Goal: Information Seeking & Learning: Learn about a topic

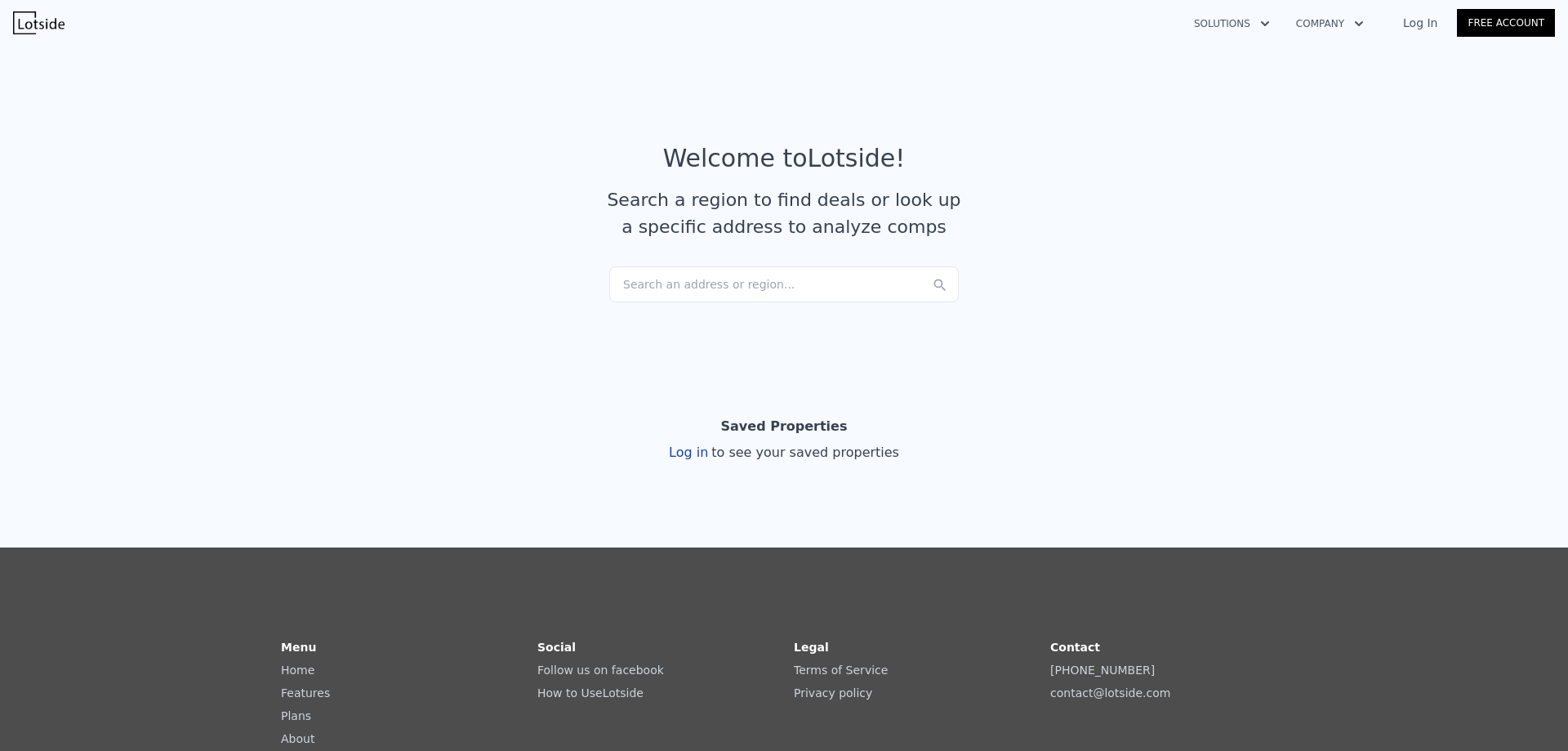
click at [668, 271] on div "Search an address or region..." at bounding box center [784, 284] width 350 height 36
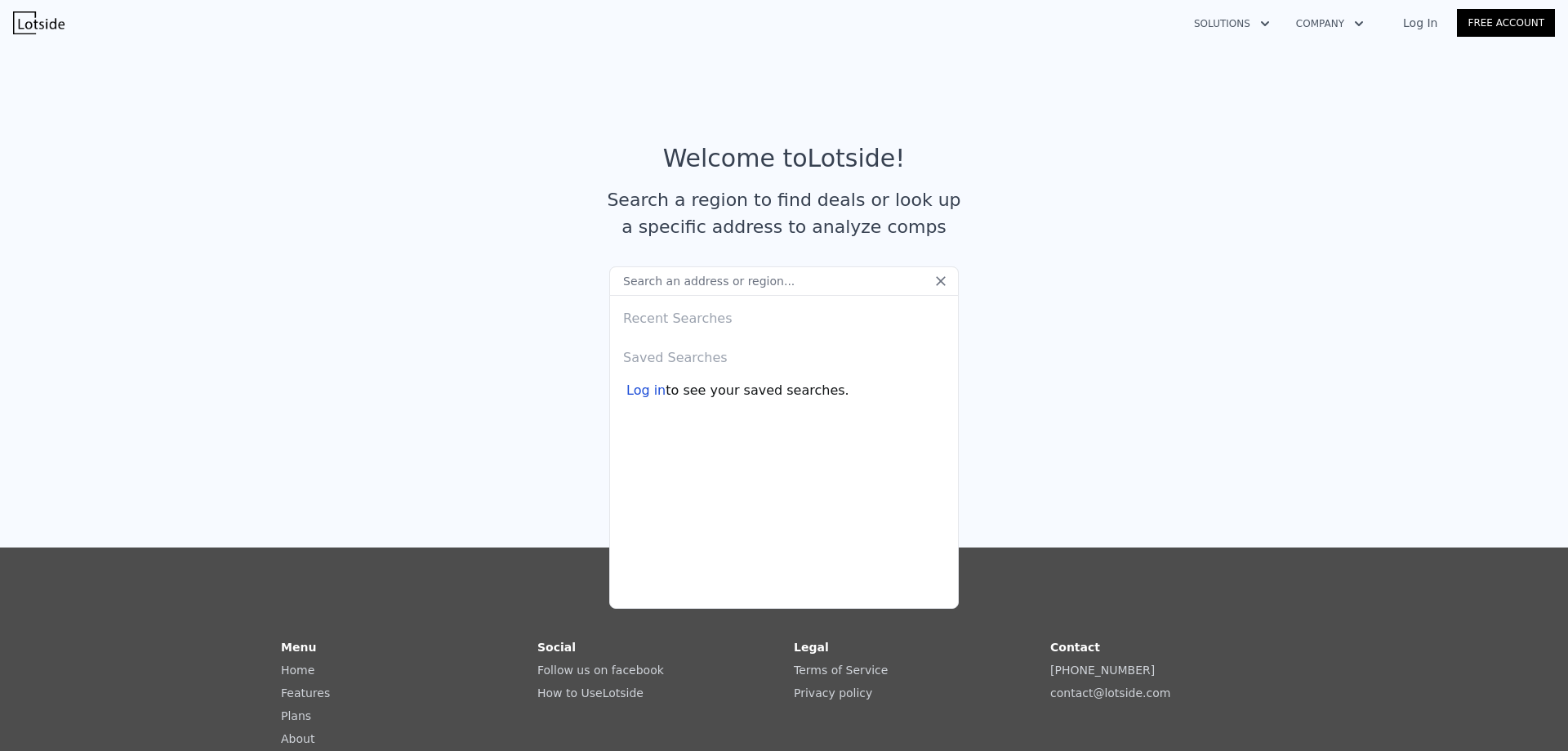
type input "3"
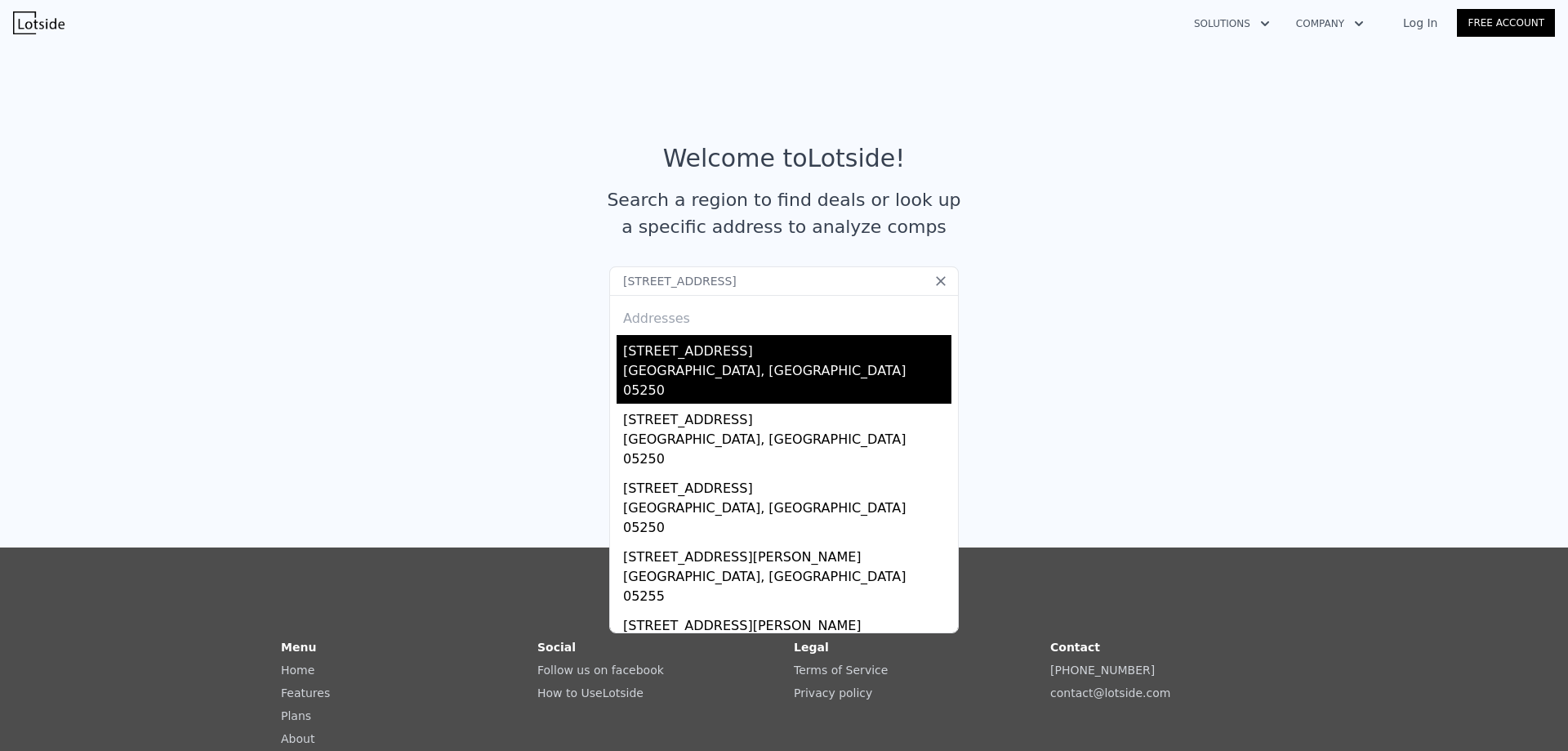
type input "[STREET_ADDRESS]"
click at [648, 360] on div "[STREET_ADDRESS]" at bounding box center [788, 348] width 329 height 26
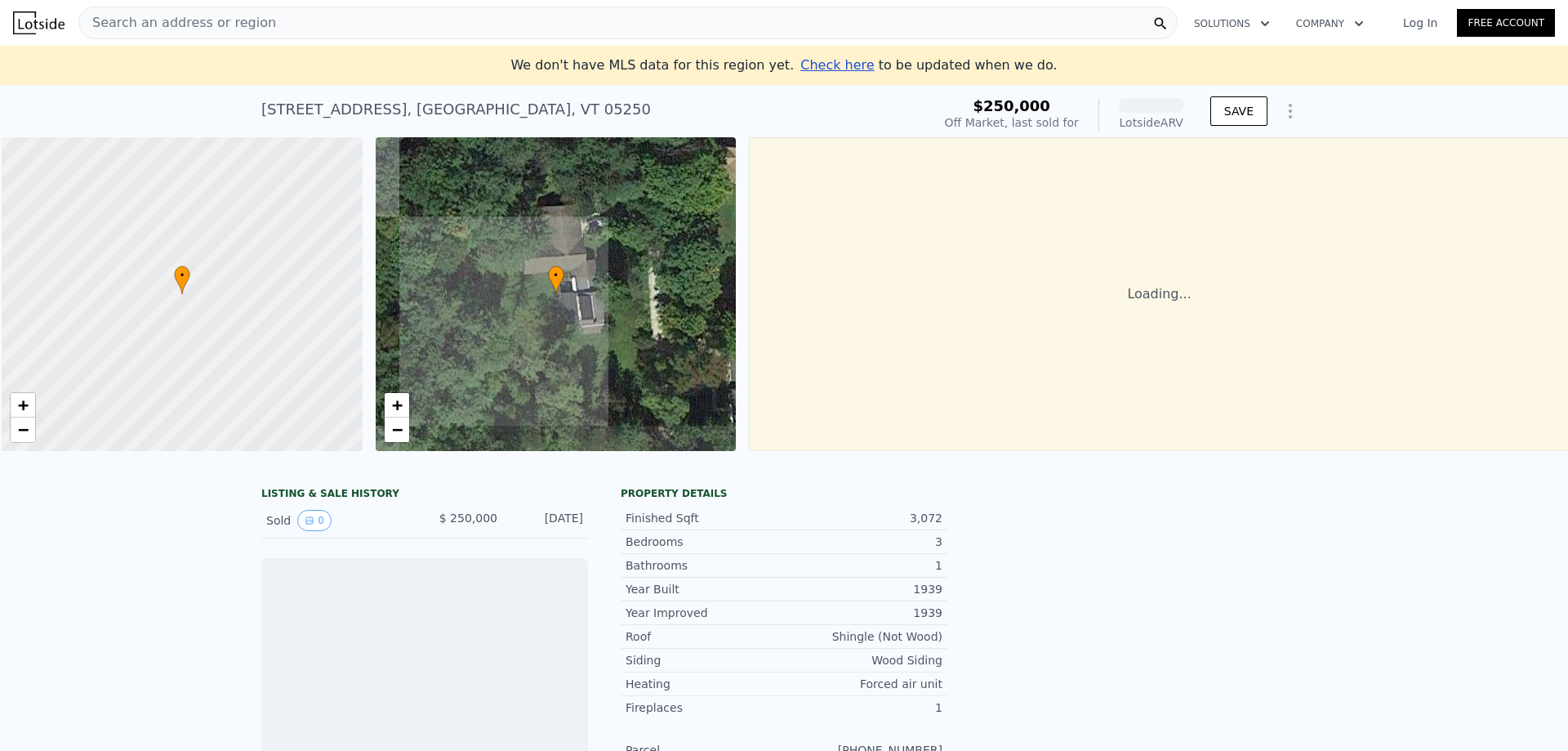
scroll to position [0, 6]
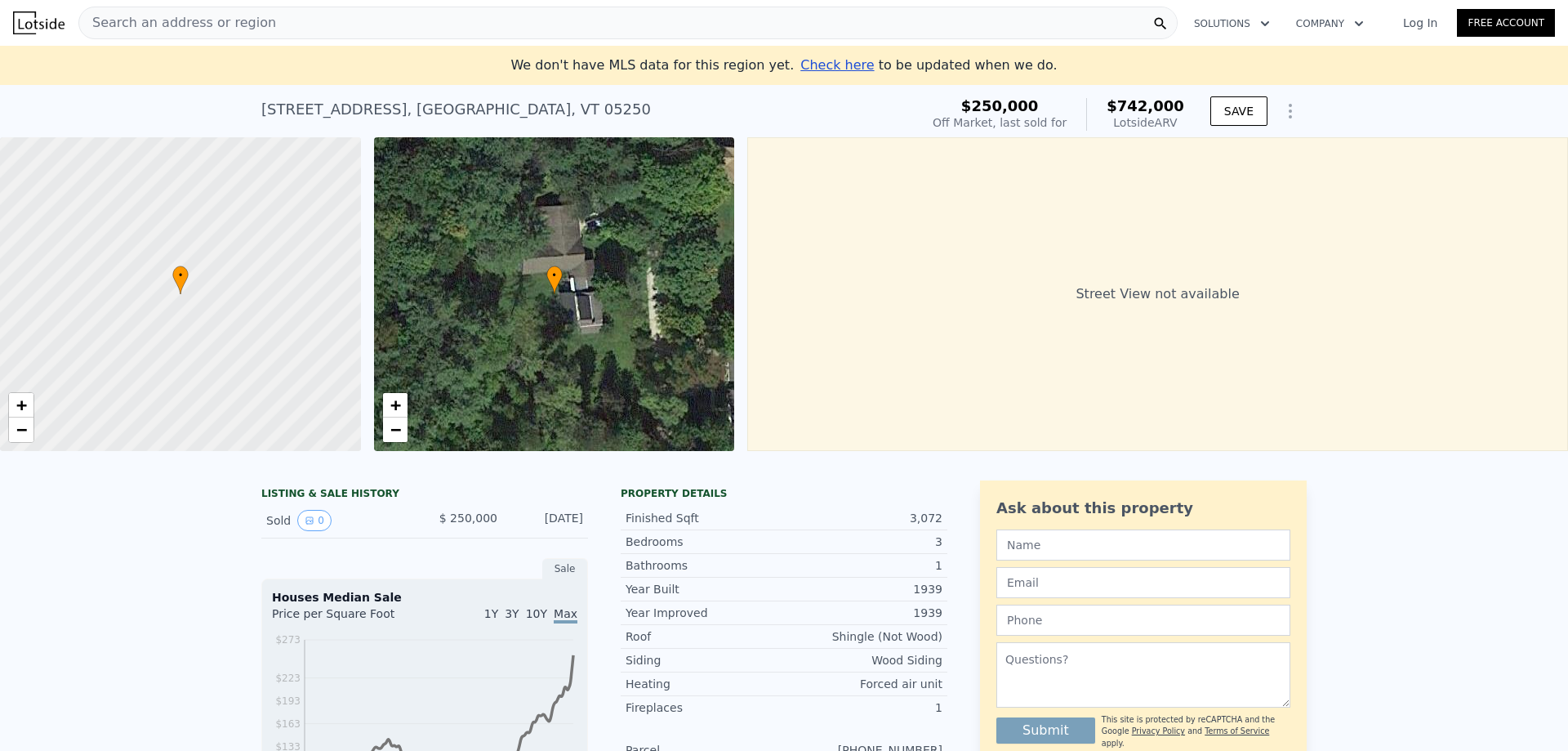
drag, startPoint x: 1177, startPoint y: 122, endPoint x: 1127, endPoint y: 127, distance: 50.2
click at [1127, 127] on div "Lotside ARV" at bounding box center [1145, 123] width 78 height 17
copy div "Lotside ARV"
click at [1405, 97] on div "[STREET_ADDRESS] Sold [DATE] for $250k (~ARV $742k ) $250,000 Off Market, last …" at bounding box center [784, 111] width 1568 height 52
click at [1153, 104] on span "$742,000" at bounding box center [1145, 106] width 78 height 17
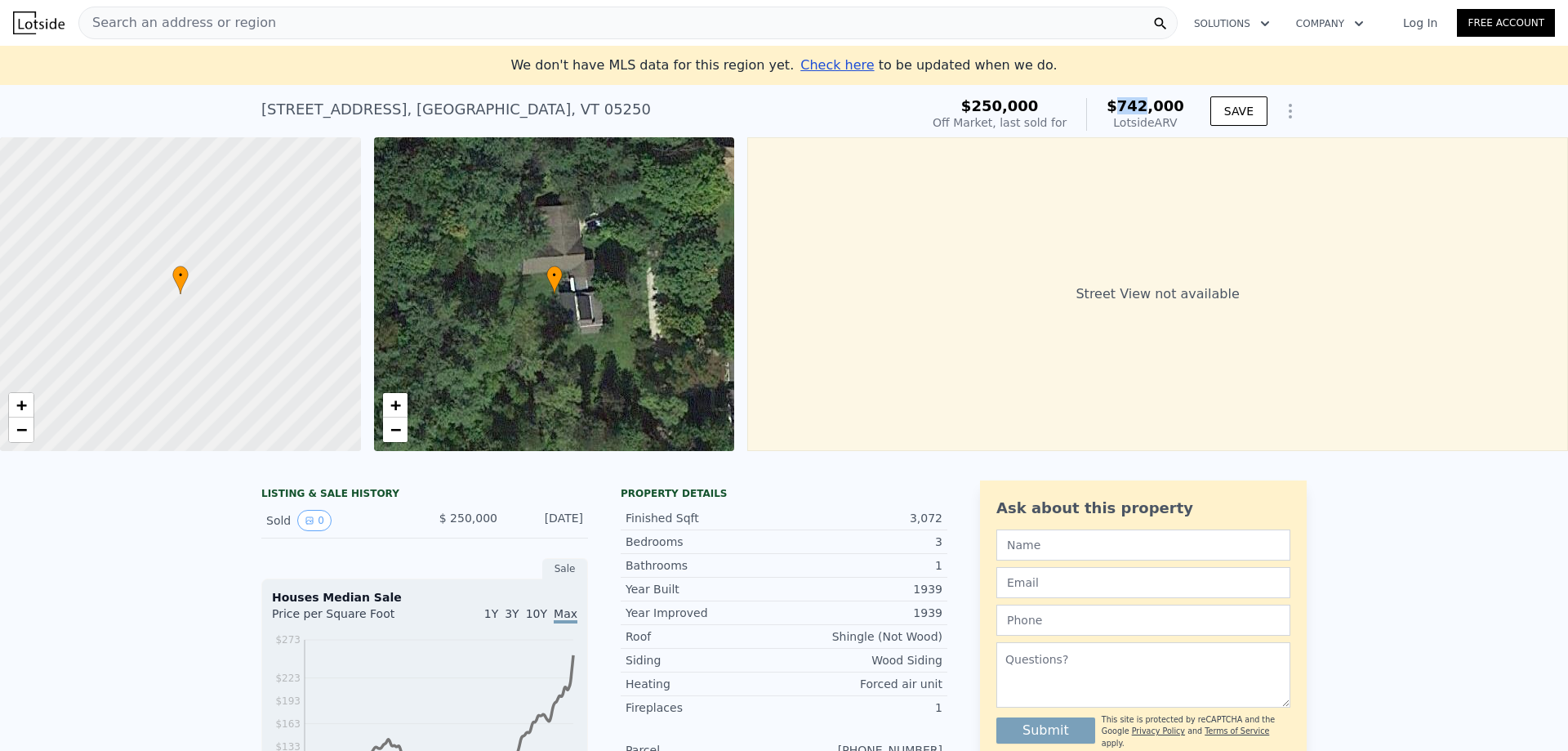
click at [1153, 104] on span "$742,000" at bounding box center [1145, 106] width 78 height 17
click at [698, 119] on div "[STREET_ADDRESS] Sold [DATE] for $250k (~ARV $742k )" at bounding box center [588, 115] width 652 height 46
drag, startPoint x: 941, startPoint y: 515, endPoint x: 890, endPoint y: 514, distance: 51.0
click at [890, 514] on div "Finished Sqft 3,072" at bounding box center [784, 519] width 327 height 24
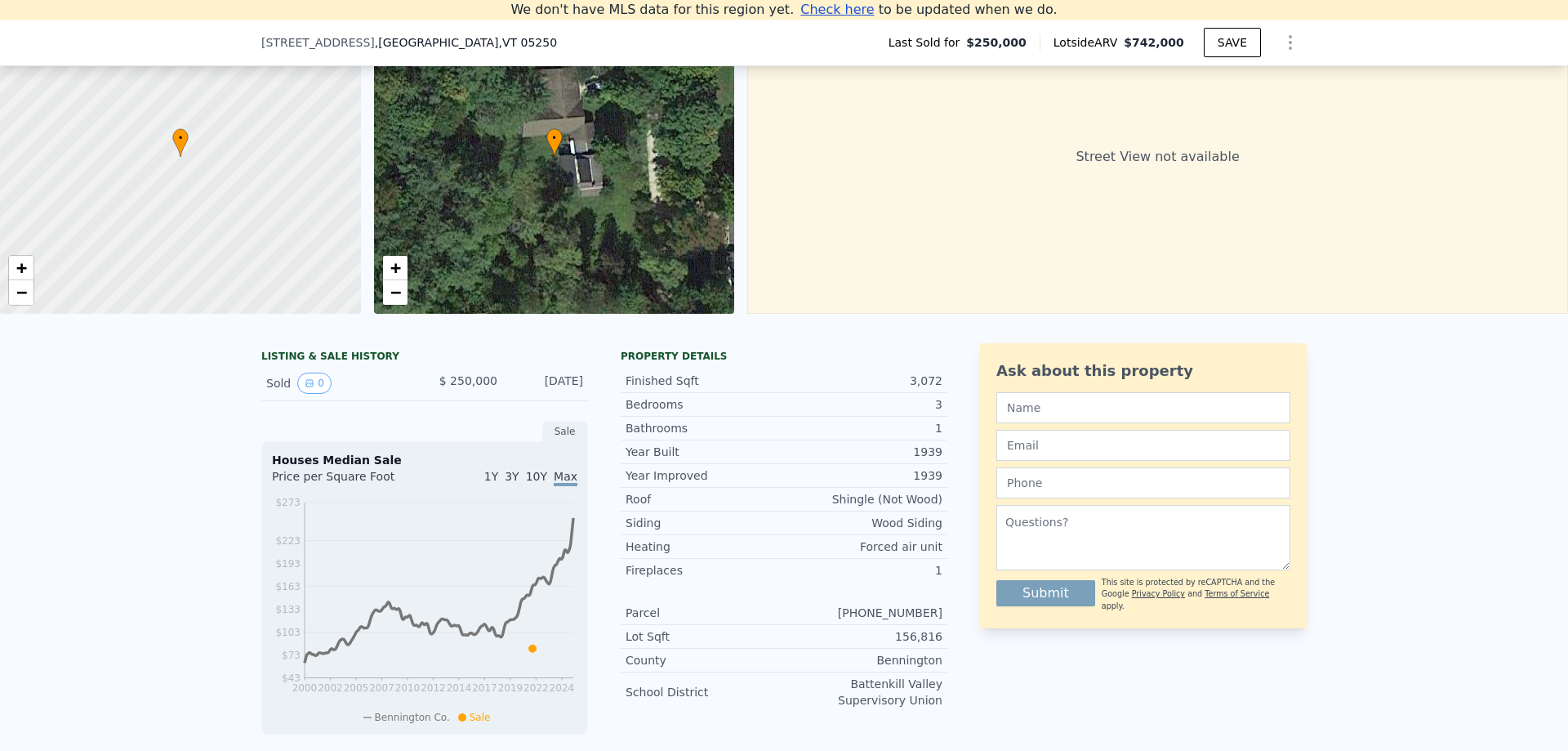
scroll to position [514, 0]
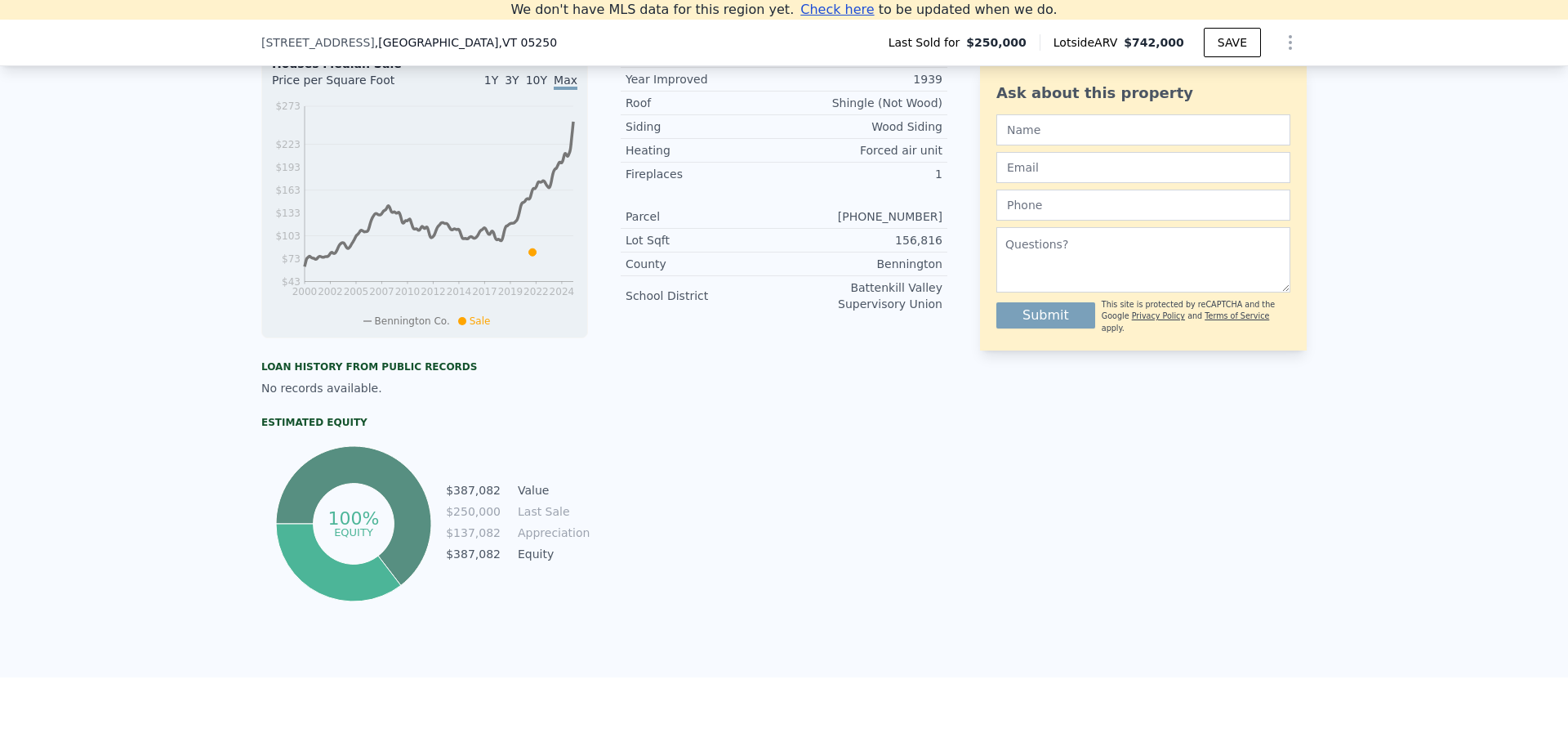
click at [825, 523] on div "Property details Finished Sqft 3,072 Bedrooms 3 Bathrooms 1 Year Built 1939 Yea…" at bounding box center [784, 275] width 327 height 658
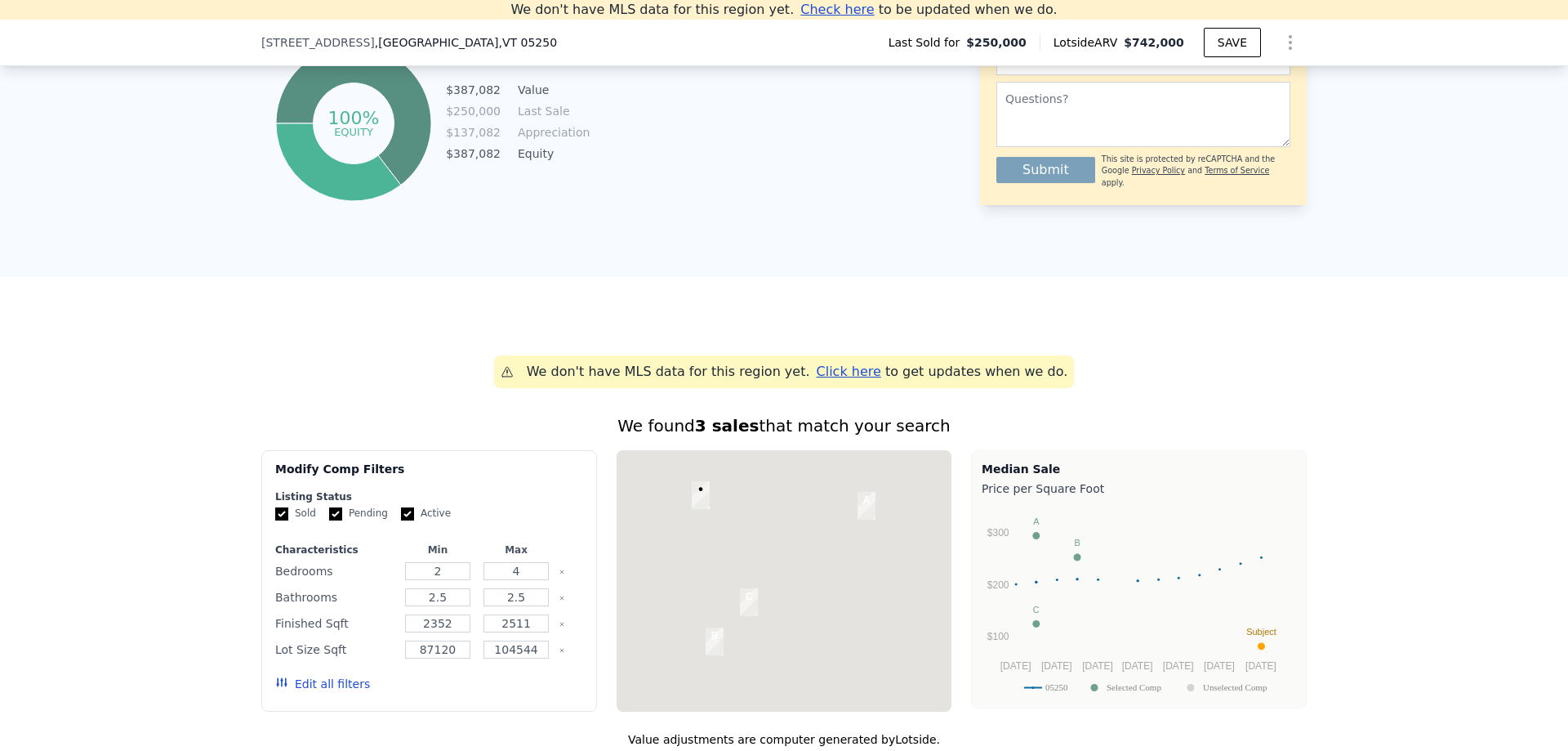
scroll to position [926, 0]
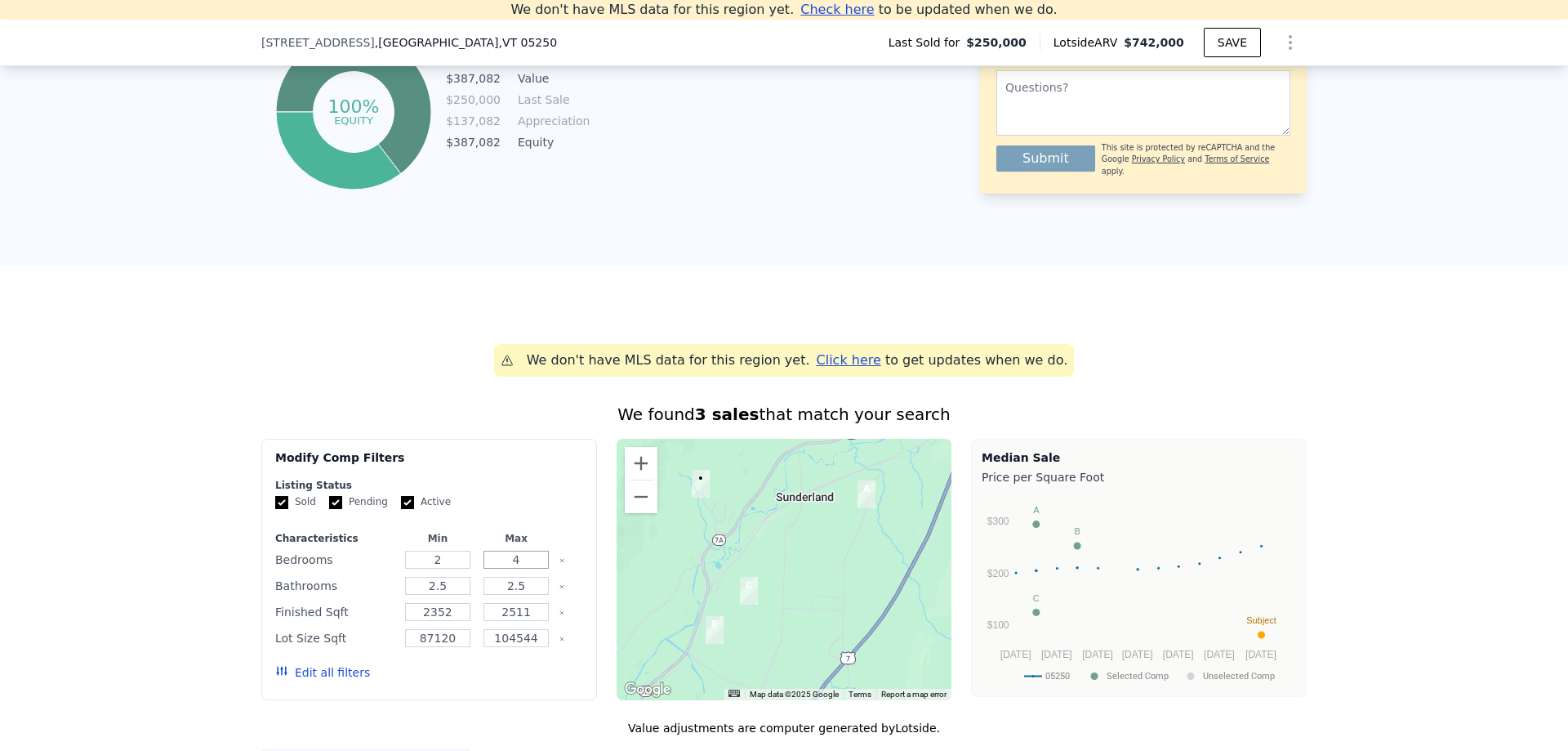
drag, startPoint x: 523, startPoint y: 559, endPoint x: 484, endPoint y: 556, distance: 39.1
click at [484, 556] on input "4" at bounding box center [516, 560] width 64 height 18
type input "3"
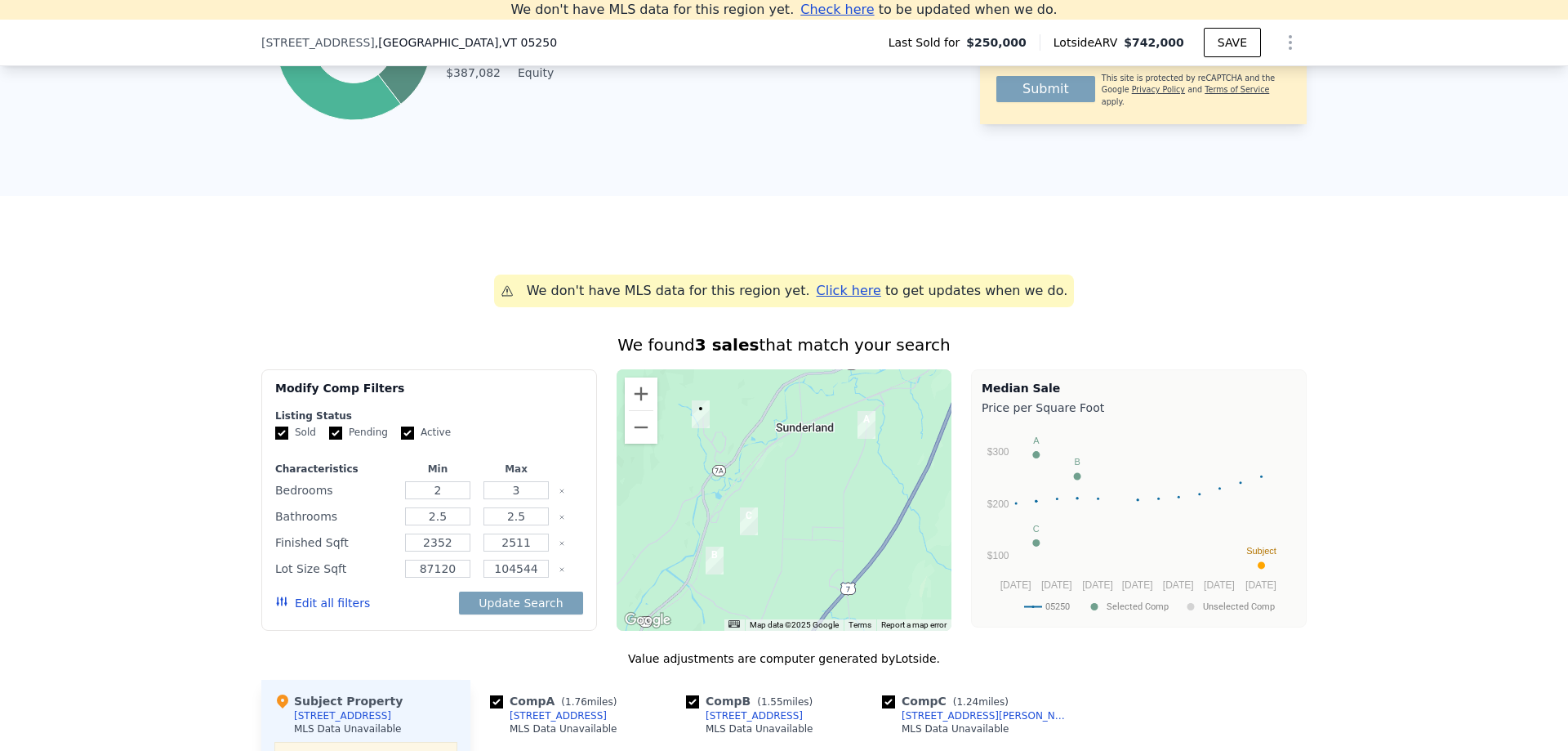
scroll to position [1440, 0]
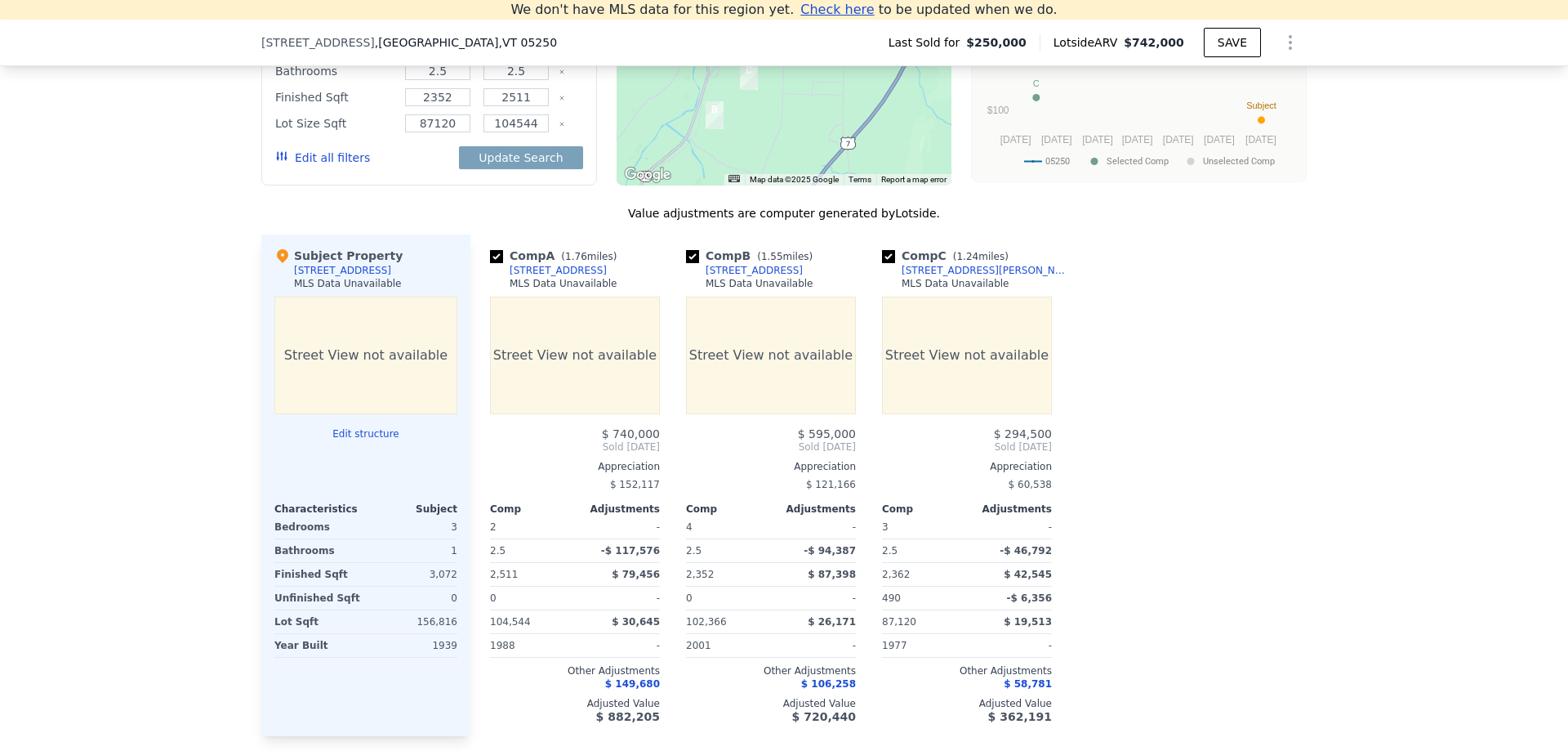
click at [1347, 469] on div "We found 3 sales that match your search Filters Map Prices Modify Comp Filters …" at bounding box center [784, 317] width 1568 height 897
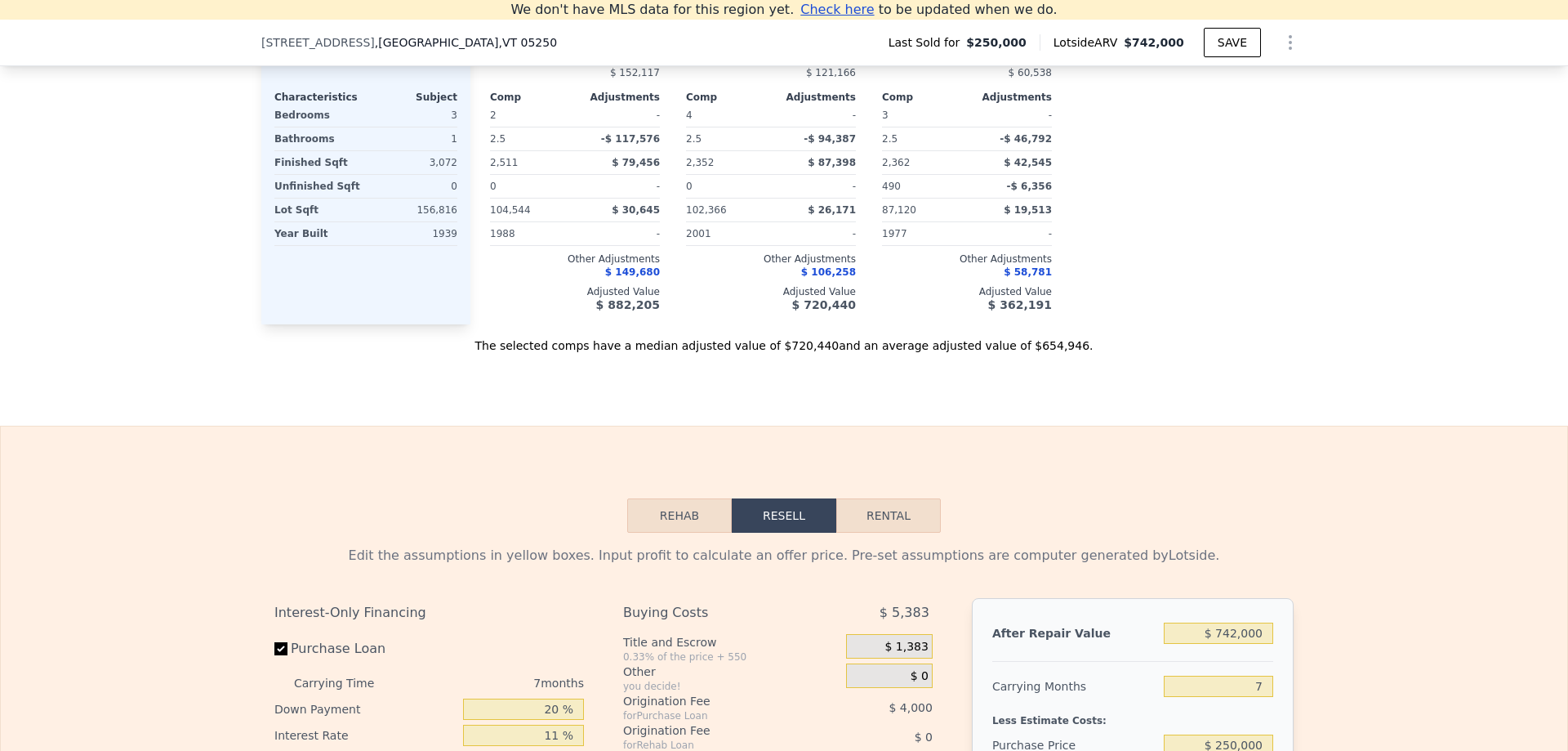
scroll to position [2264, 0]
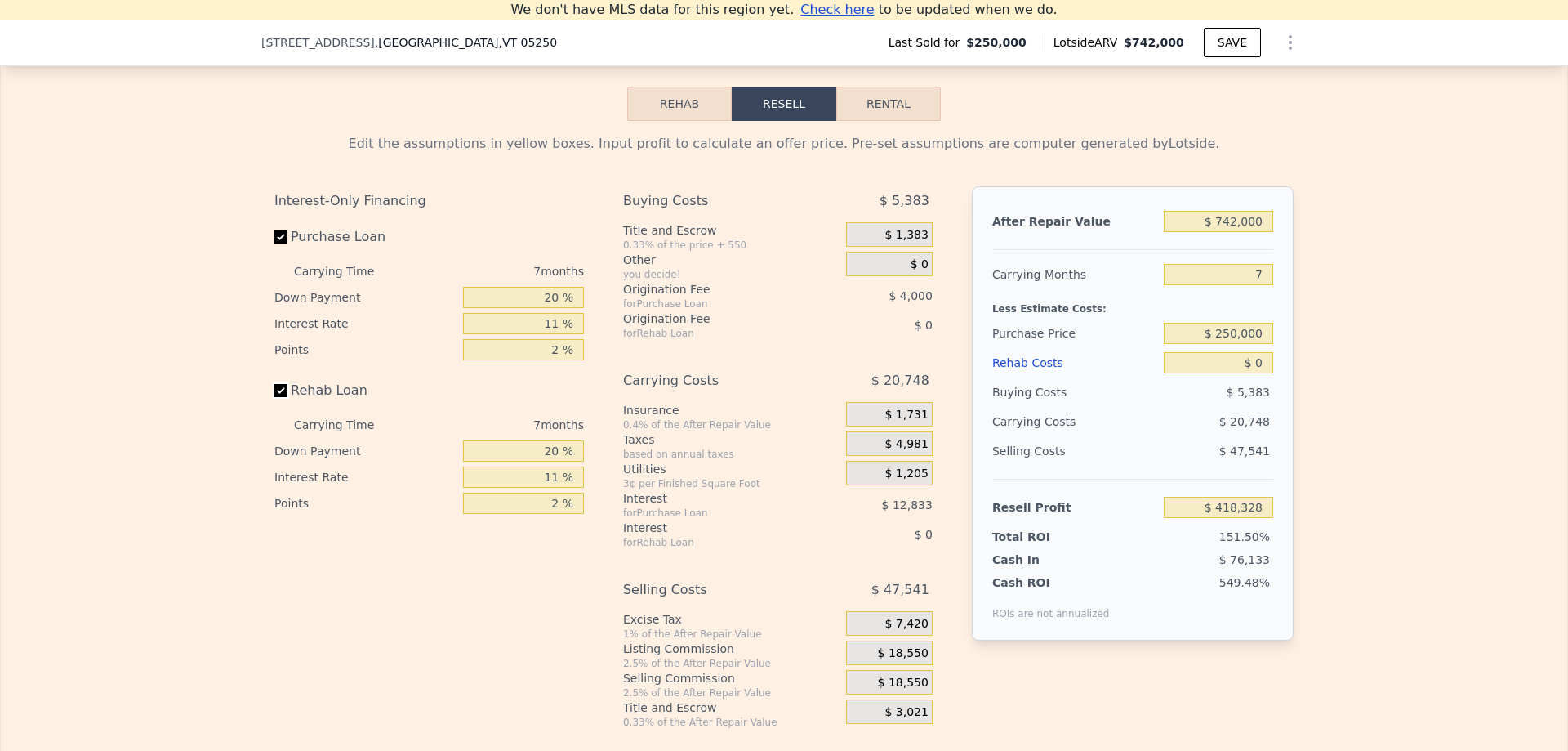
click at [279, 387] on input "Rehab Loan" at bounding box center [281, 390] width 13 height 13
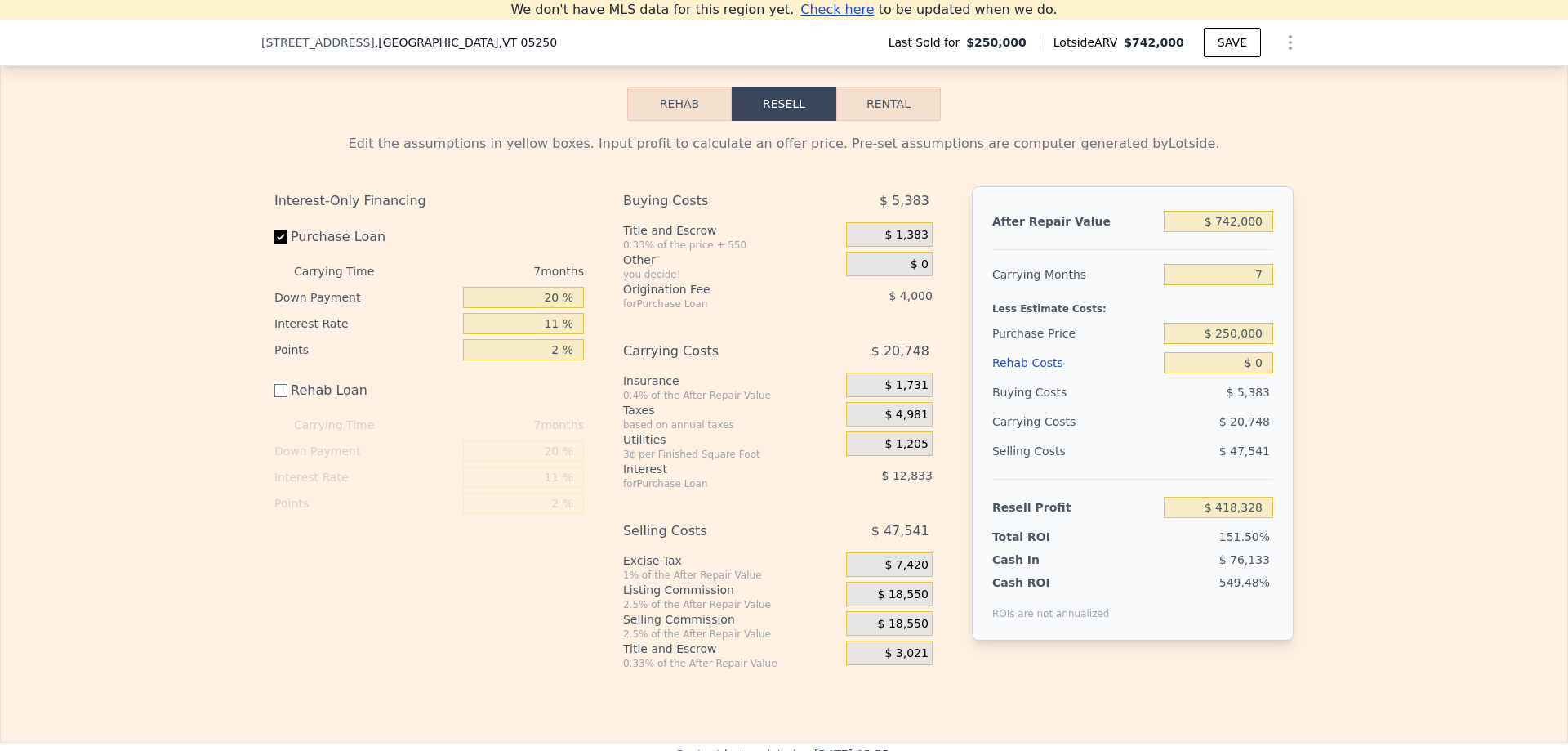
click at [279, 387] on input "Rehab Loan" at bounding box center [281, 390] width 13 height 13
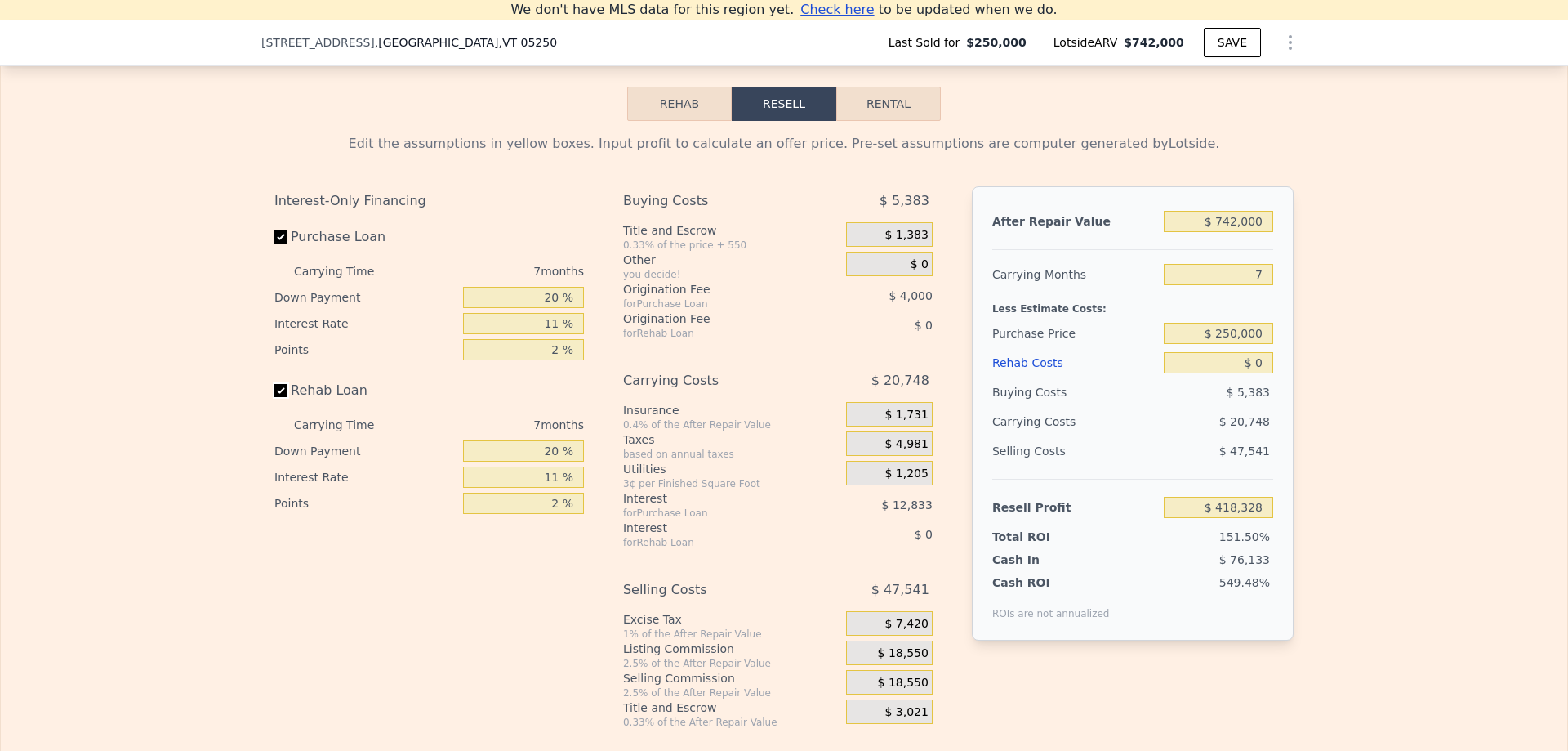
click at [279, 387] on input "Rehab Loan" at bounding box center [281, 390] width 13 height 13
checkbox input "false"
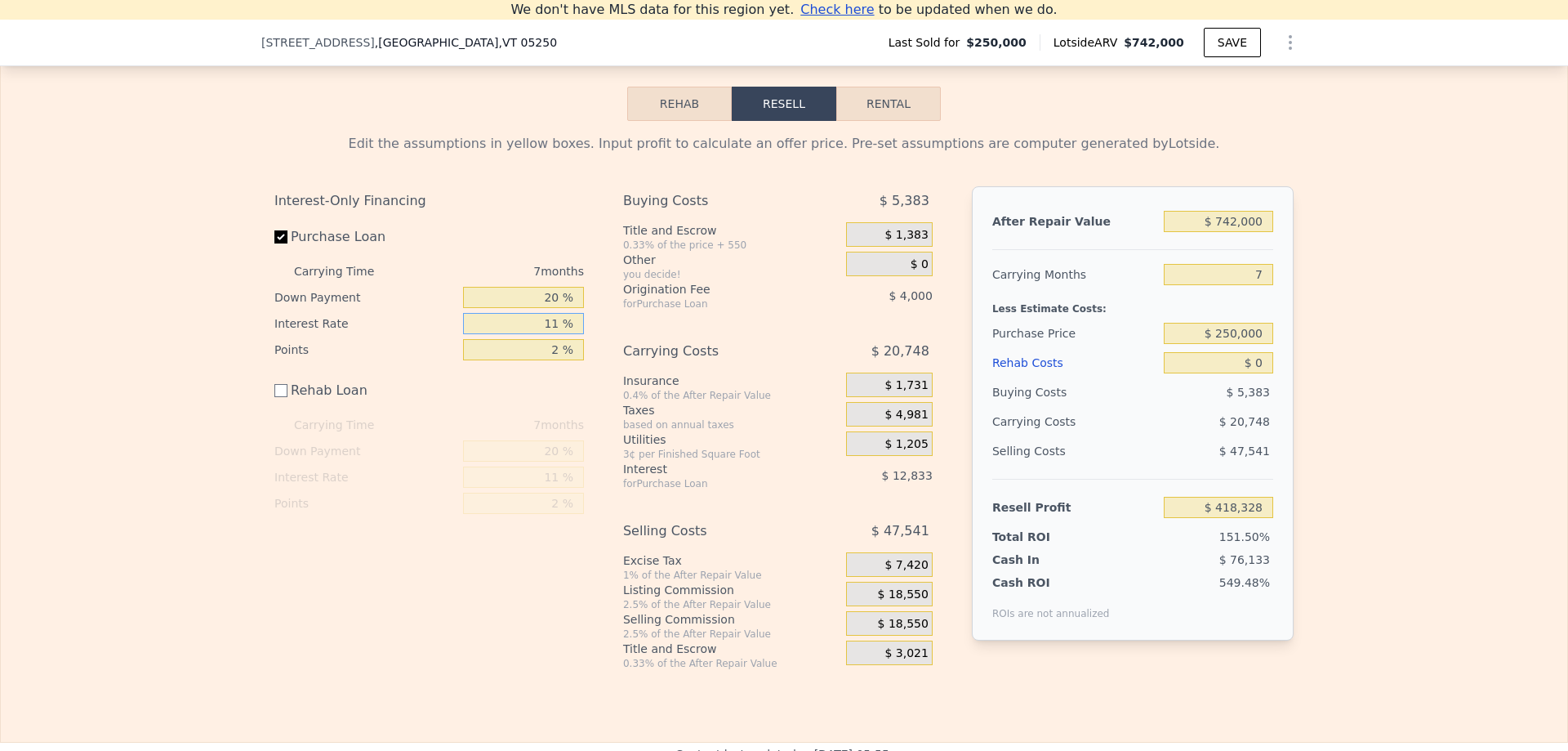
drag, startPoint x: 508, startPoint y: 319, endPoint x: 566, endPoint y: 317, distance: 58.0
click at [566, 317] on input "11 %" at bounding box center [523, 323] width 121 height 21
type input "6 %"
type input "$ 424,159"
type input "6 %"
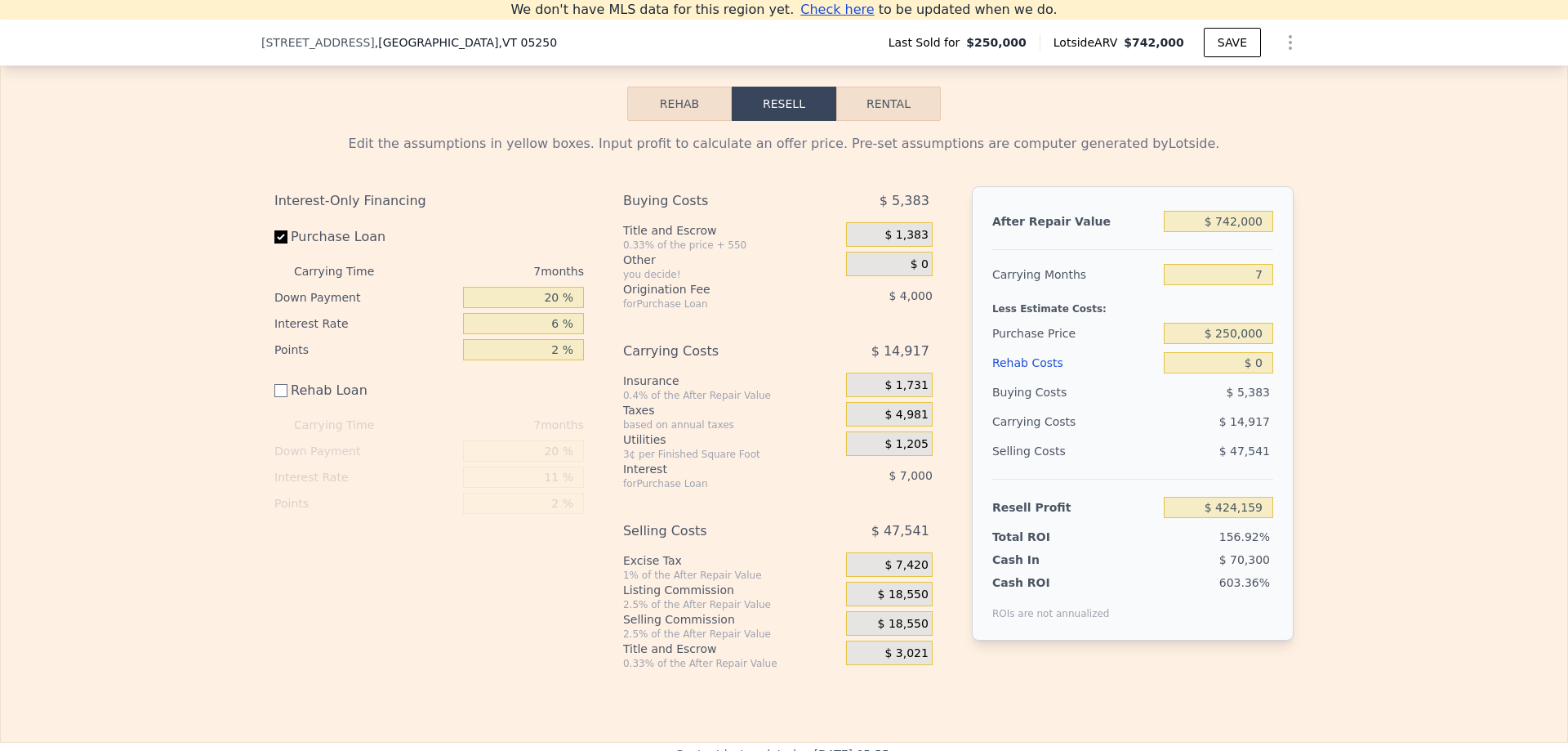
click at [326, 631] on div "Interest-Only Financing Purchase Loan Carrying Time 7 months Down Payment 20 % …" at bounding box center [435, 428] width 322 height 484
click at [566, 344] on input "2 %" at bounding box center [523, 349] width 121 height 21
type input "0 %"
type input "$ 428,159"
type input "0 %"
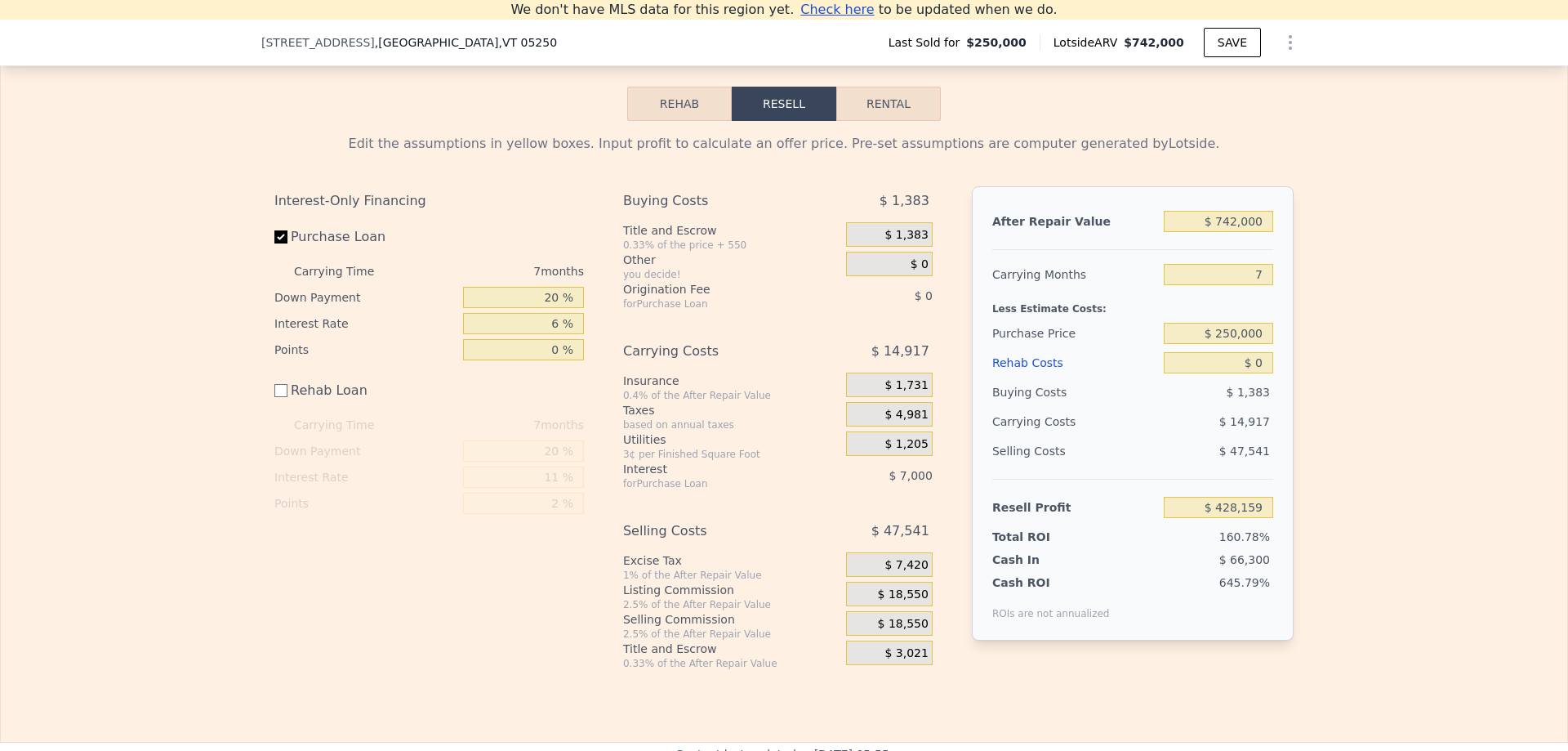
click at [393, 544] on div "Interest-Only Financing Purchase Loan Carrying Time 7 months Down Payment 20 % …" at bounding box center [435, 428] width 322 height 484
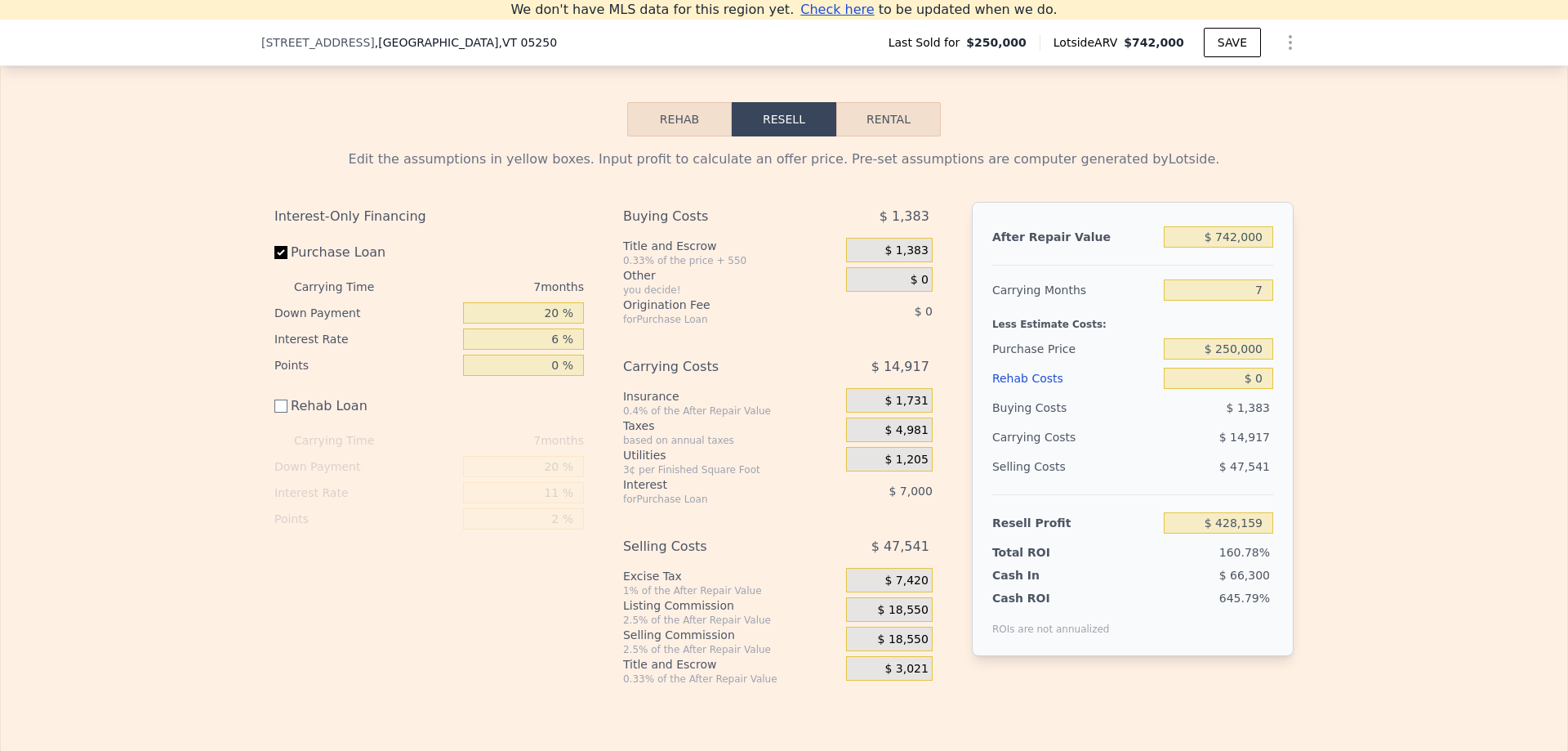
scroll to position [2161, 0]
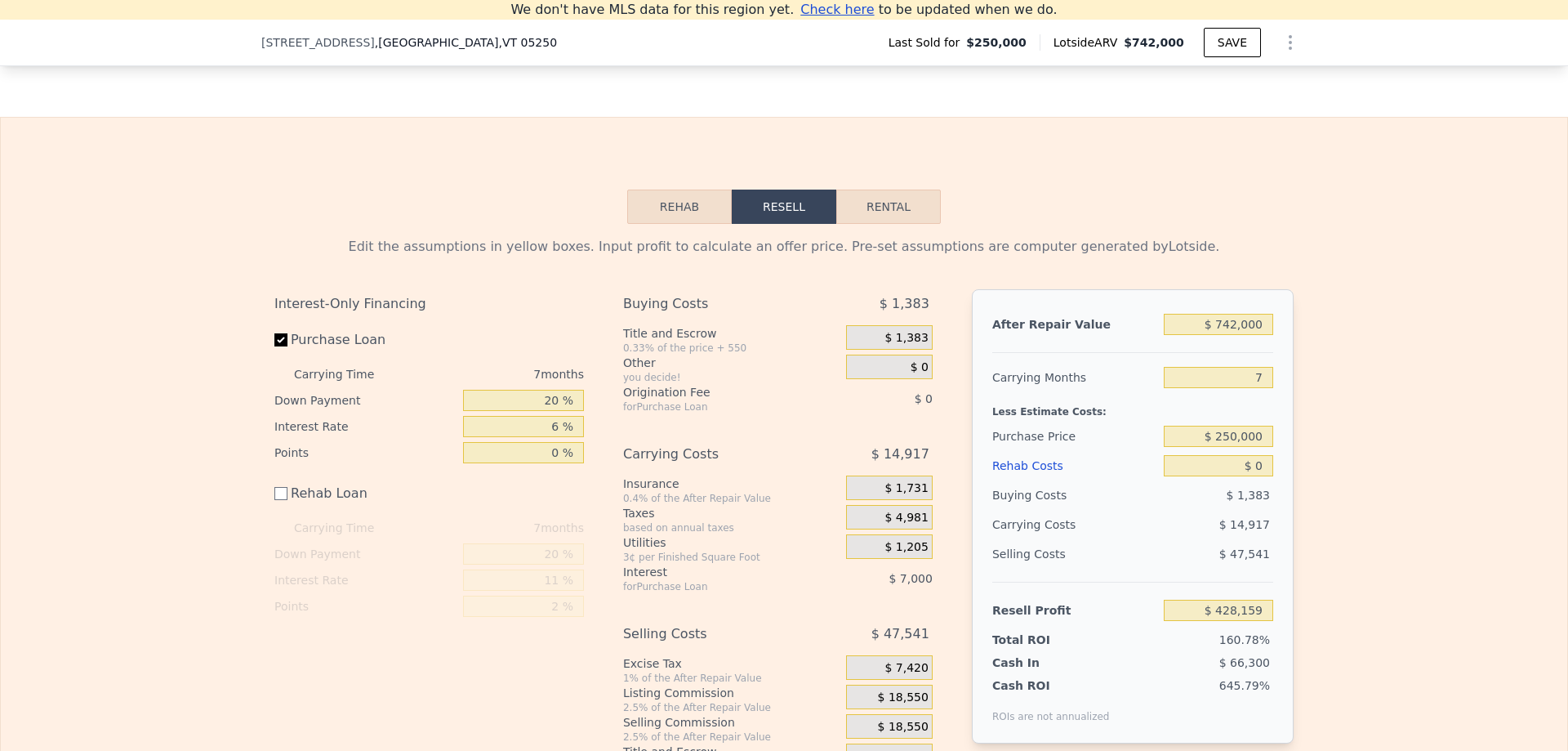
click at [684, 219] on button "Rehab" at bounding box center [679, 206] width 105 height 34
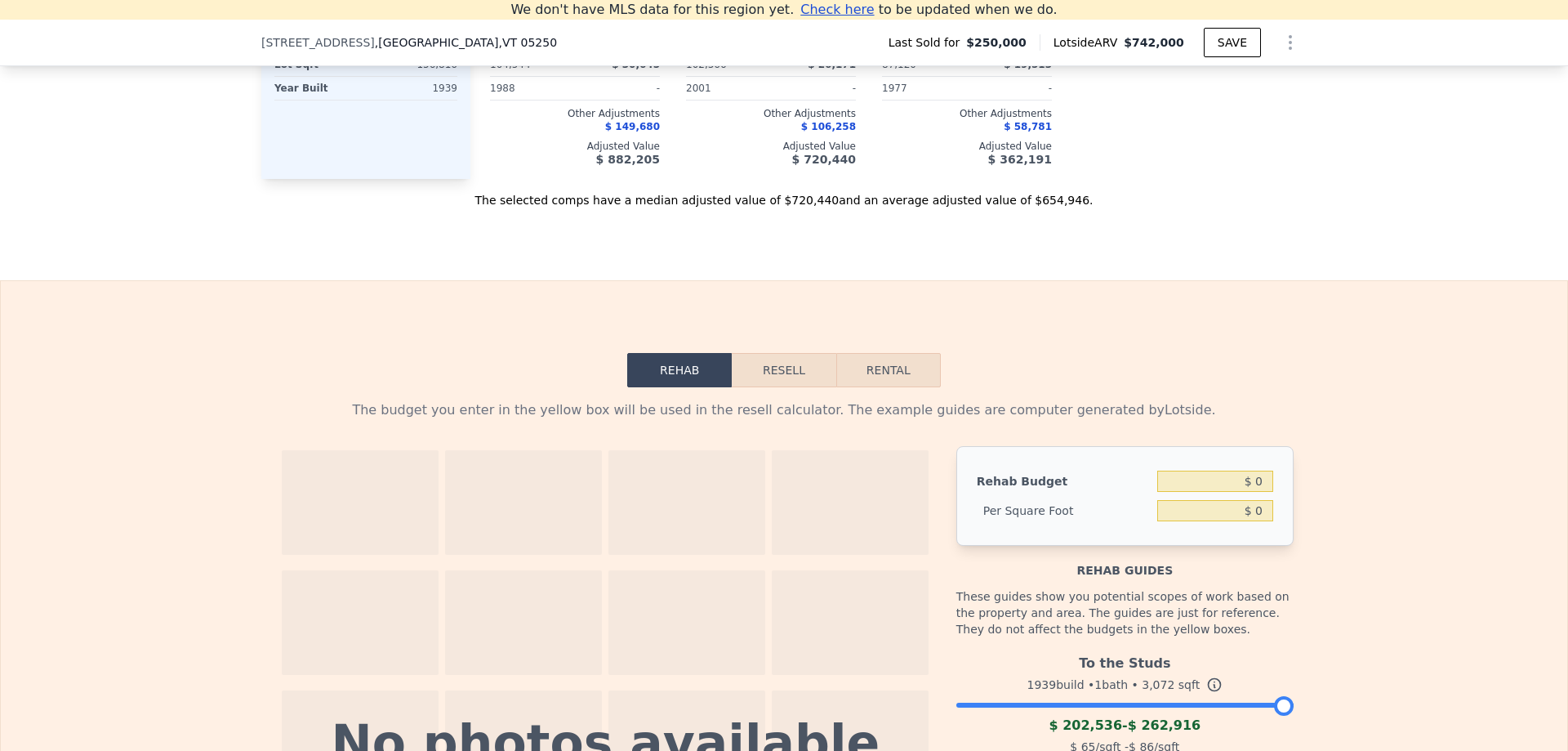
scroll to position [1956, 0]
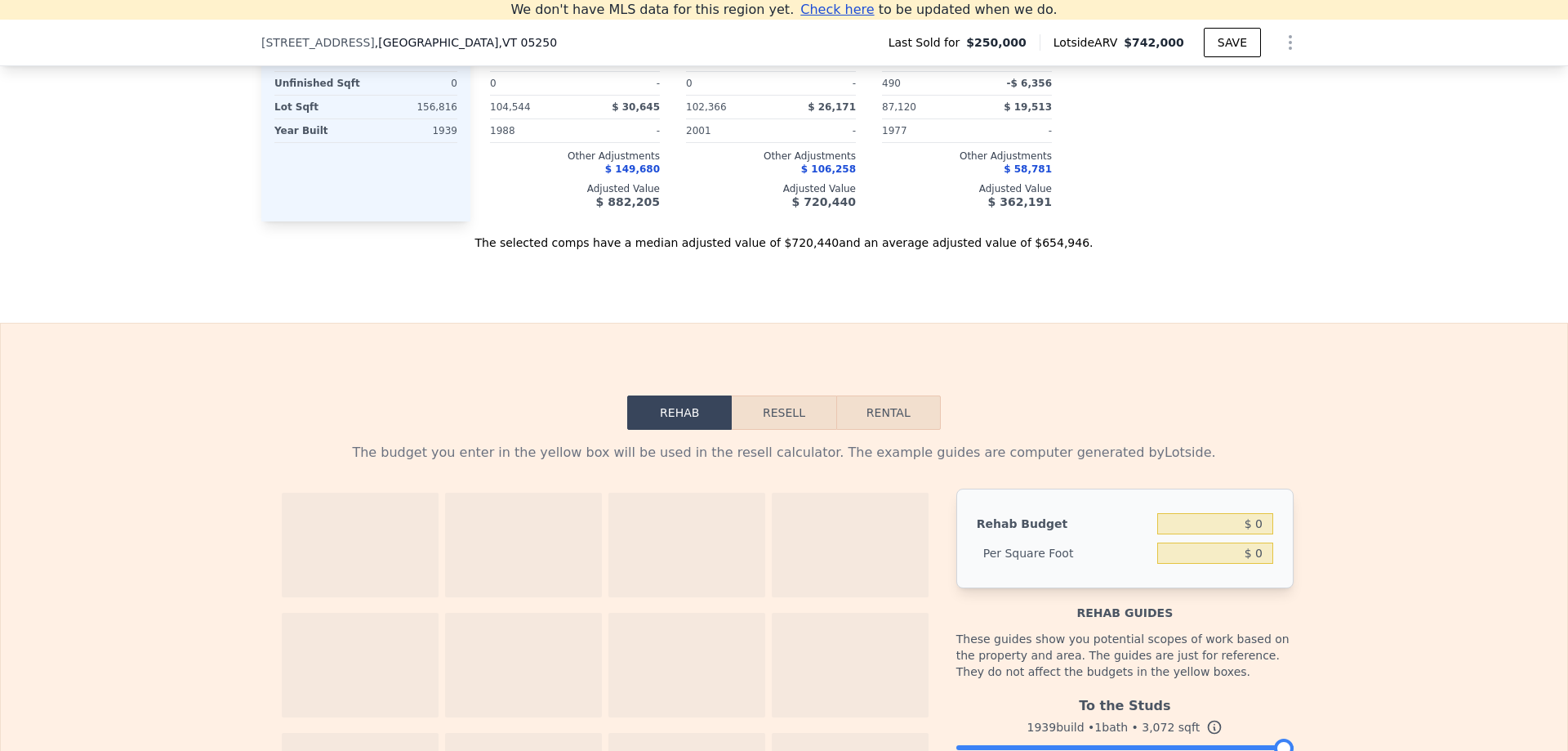
click at [877, 413] on button "Rental" at bounding box center [889, 412] width 105 height 34
select select "30"
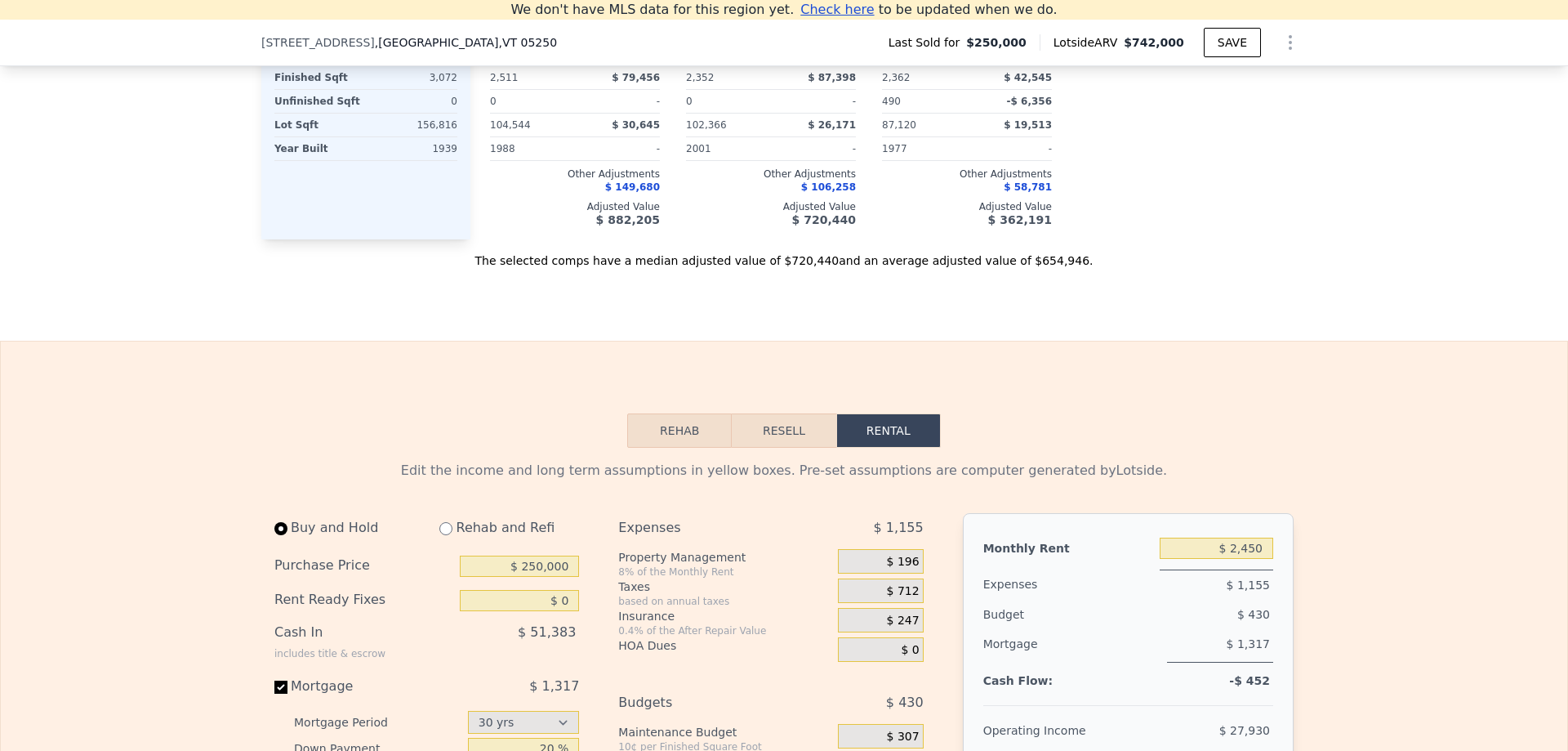
scroll to position [1750, 0]
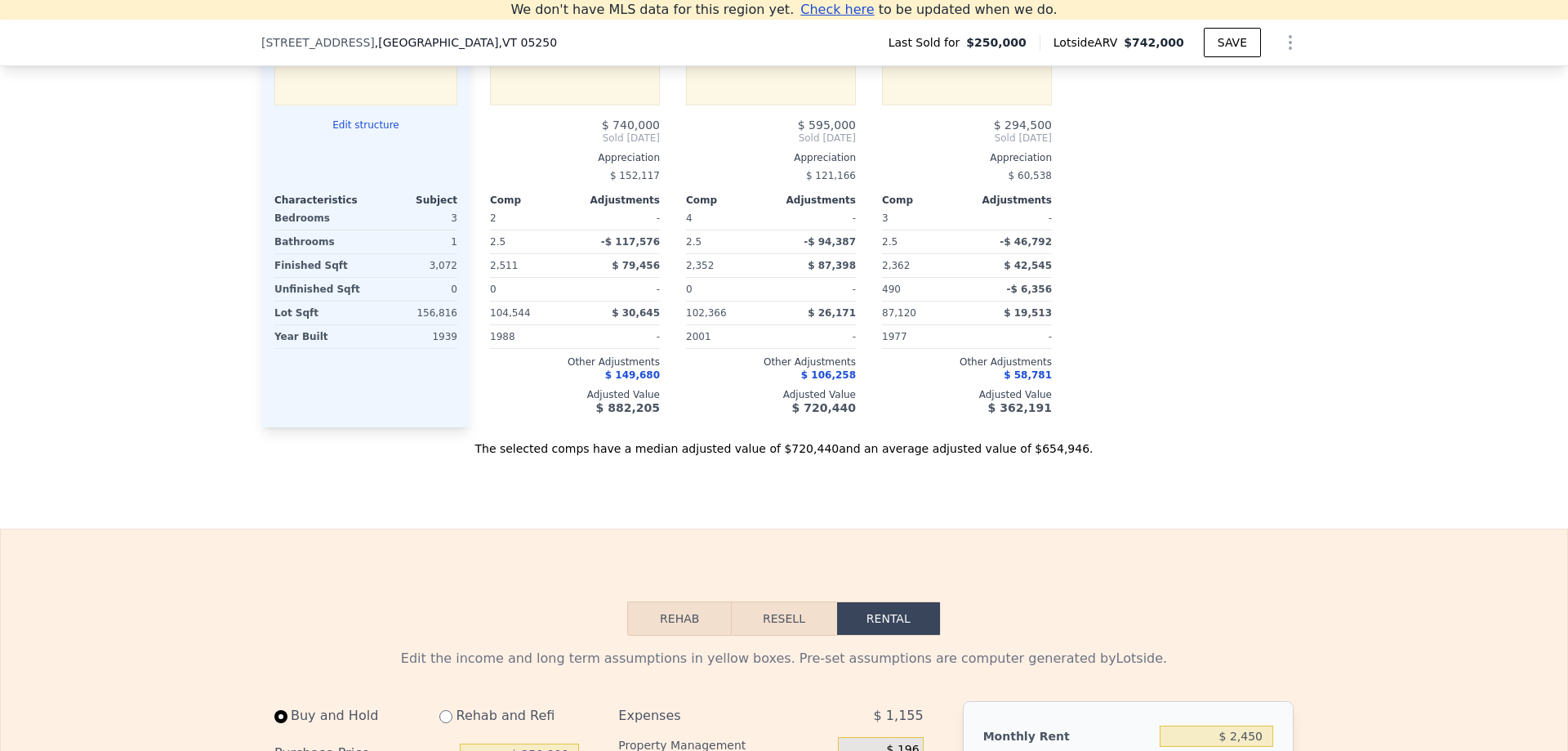
click at [792, 618] on button "Resell" at bounding box center [783, 618] width 104 height 34
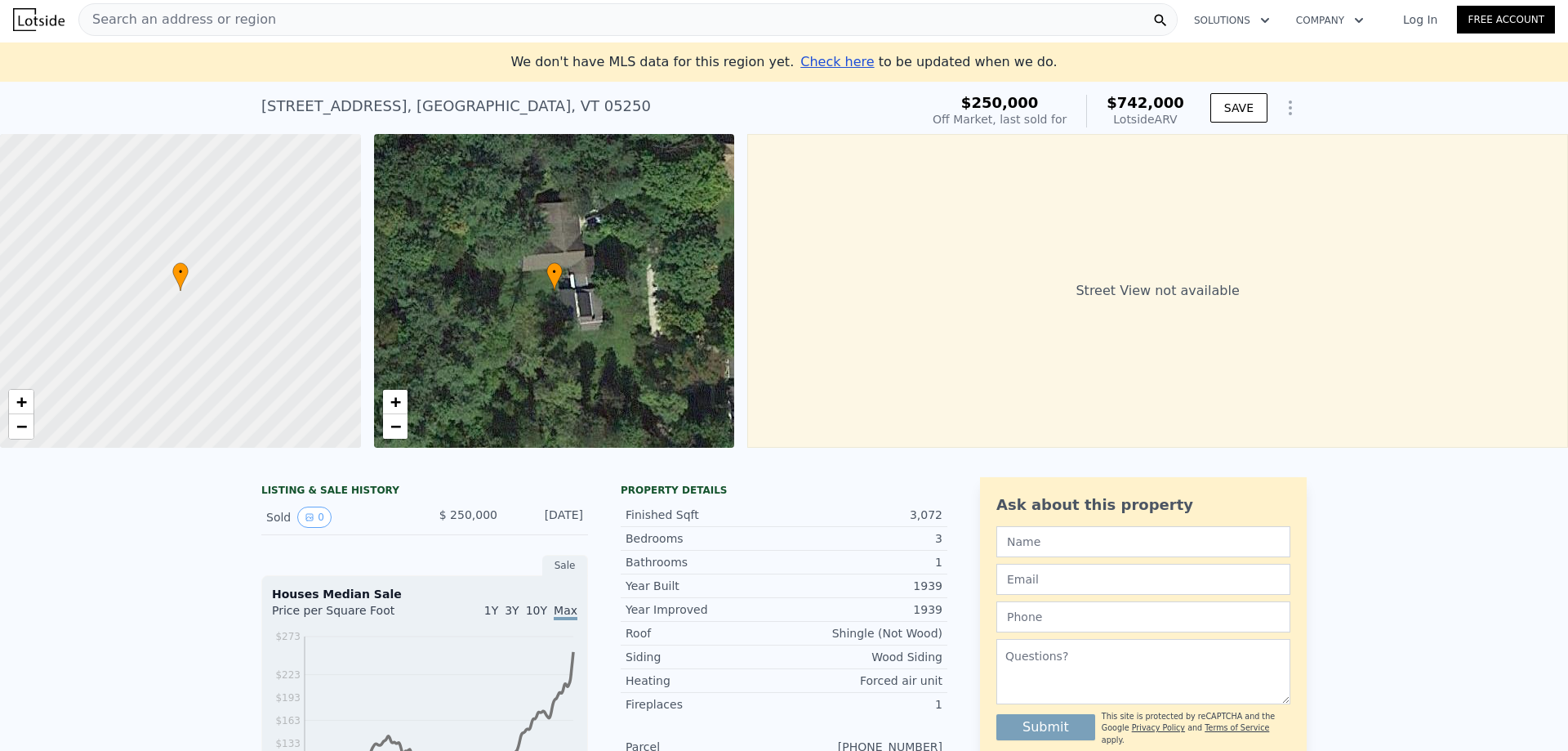
scroll to position [0, 0]
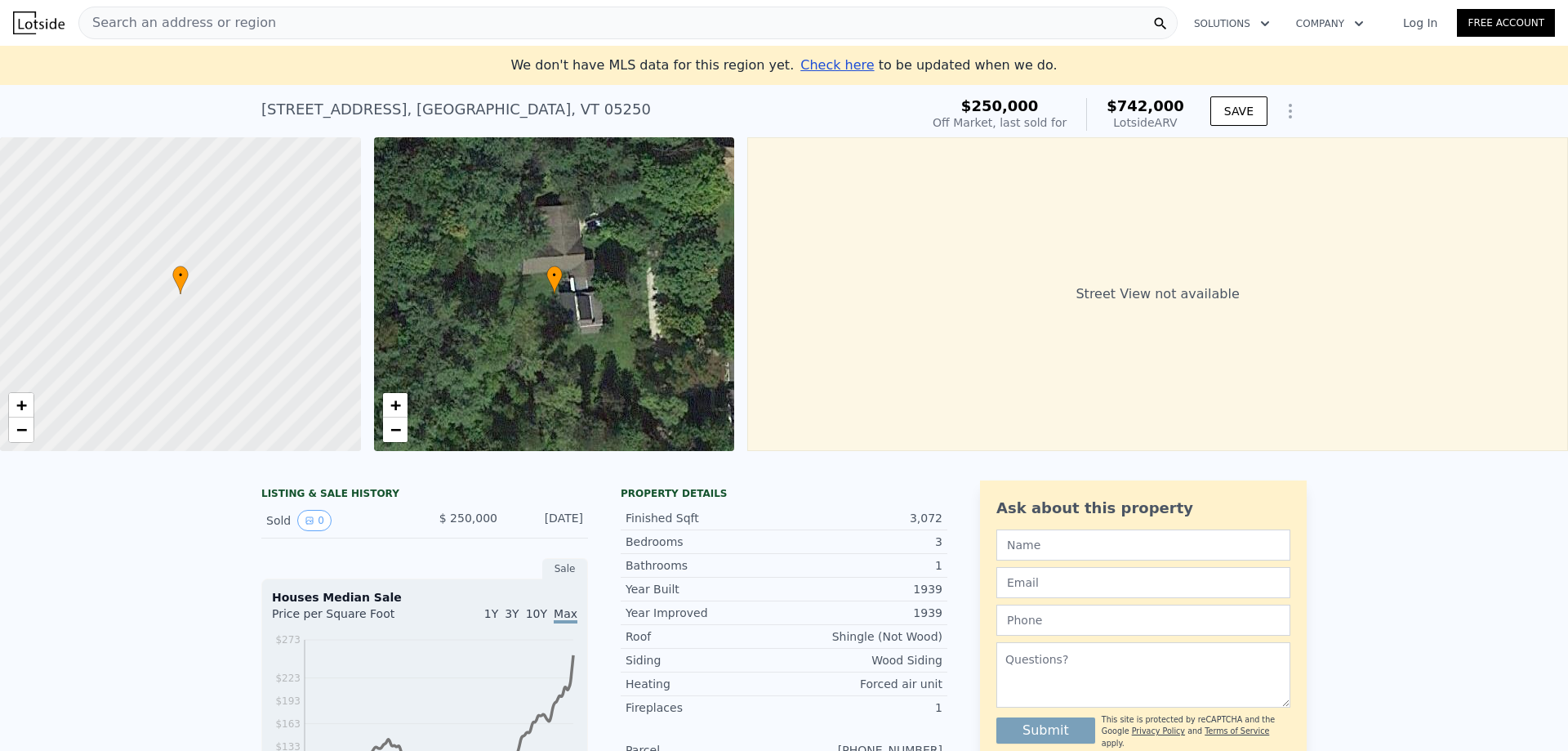
click at [1295, 113] on icon "Show Options" at bounding box center [1290, 110] width 19 height 19
click at [305, 516] on icon "View historical data" at bounding box center [309, 520] width 10 height 10
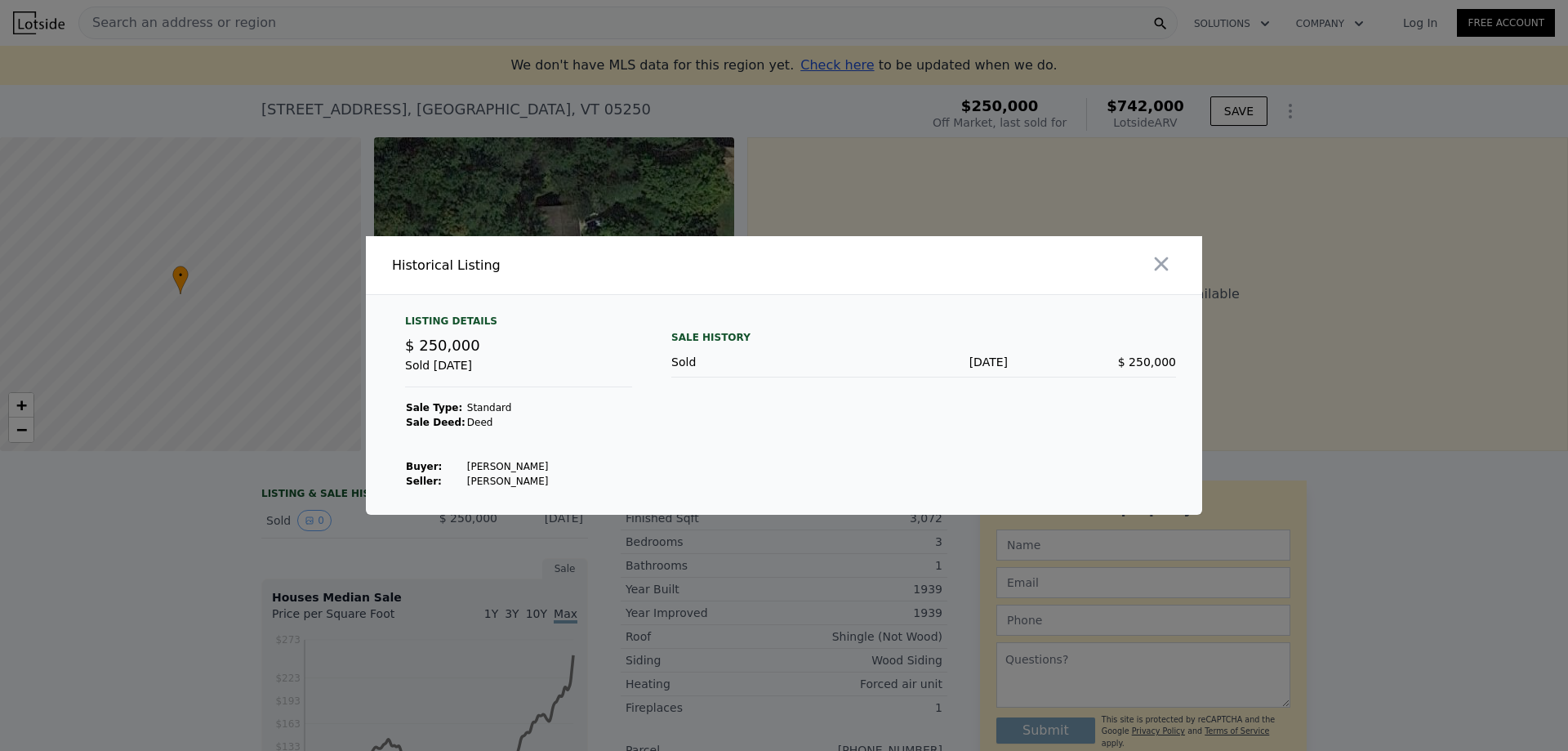
click at [181, 544] on div at bounding box center [784, 376] width 1568 height 751
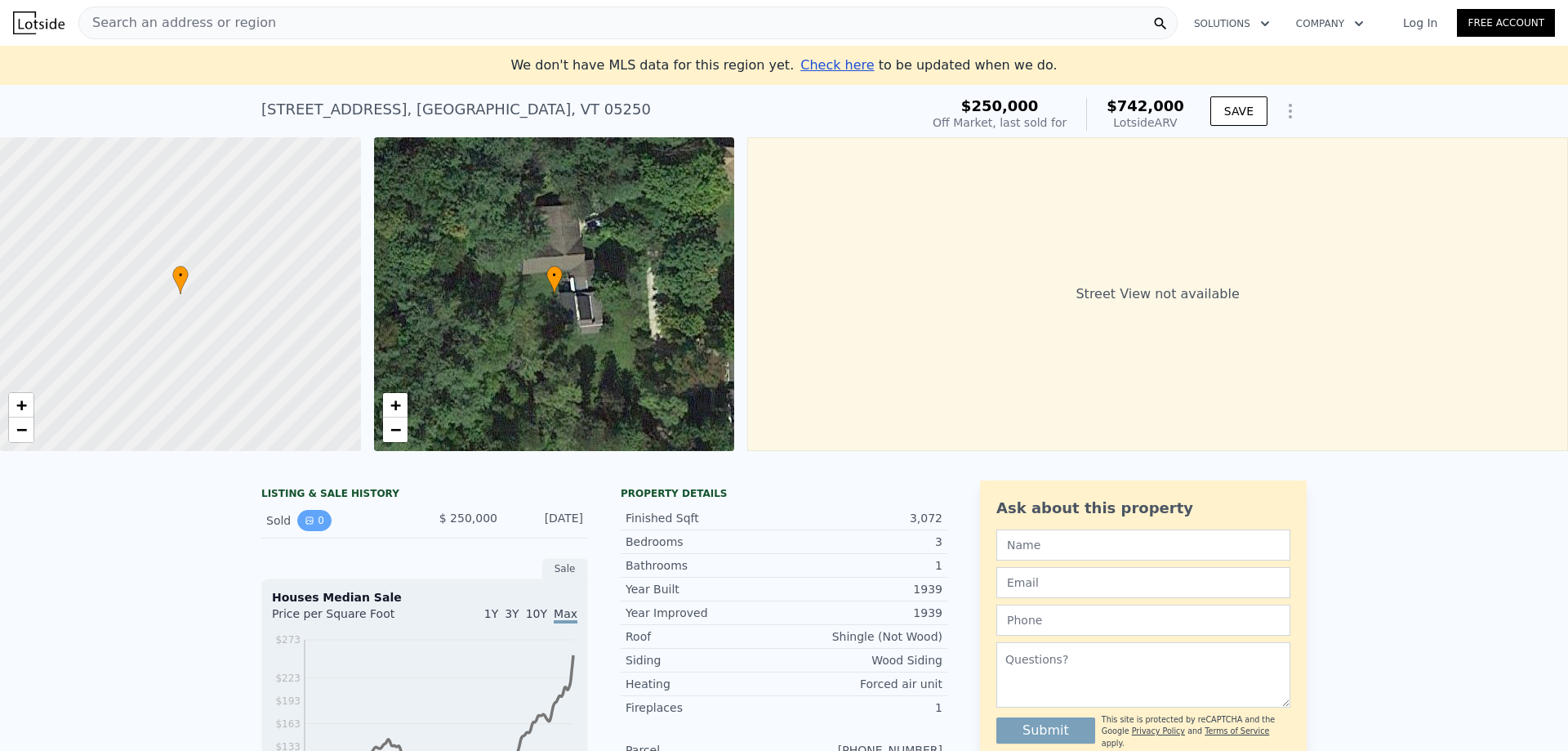
click at [314, 516] on button "0" at bounding box center [314, 520] width 34 height 21
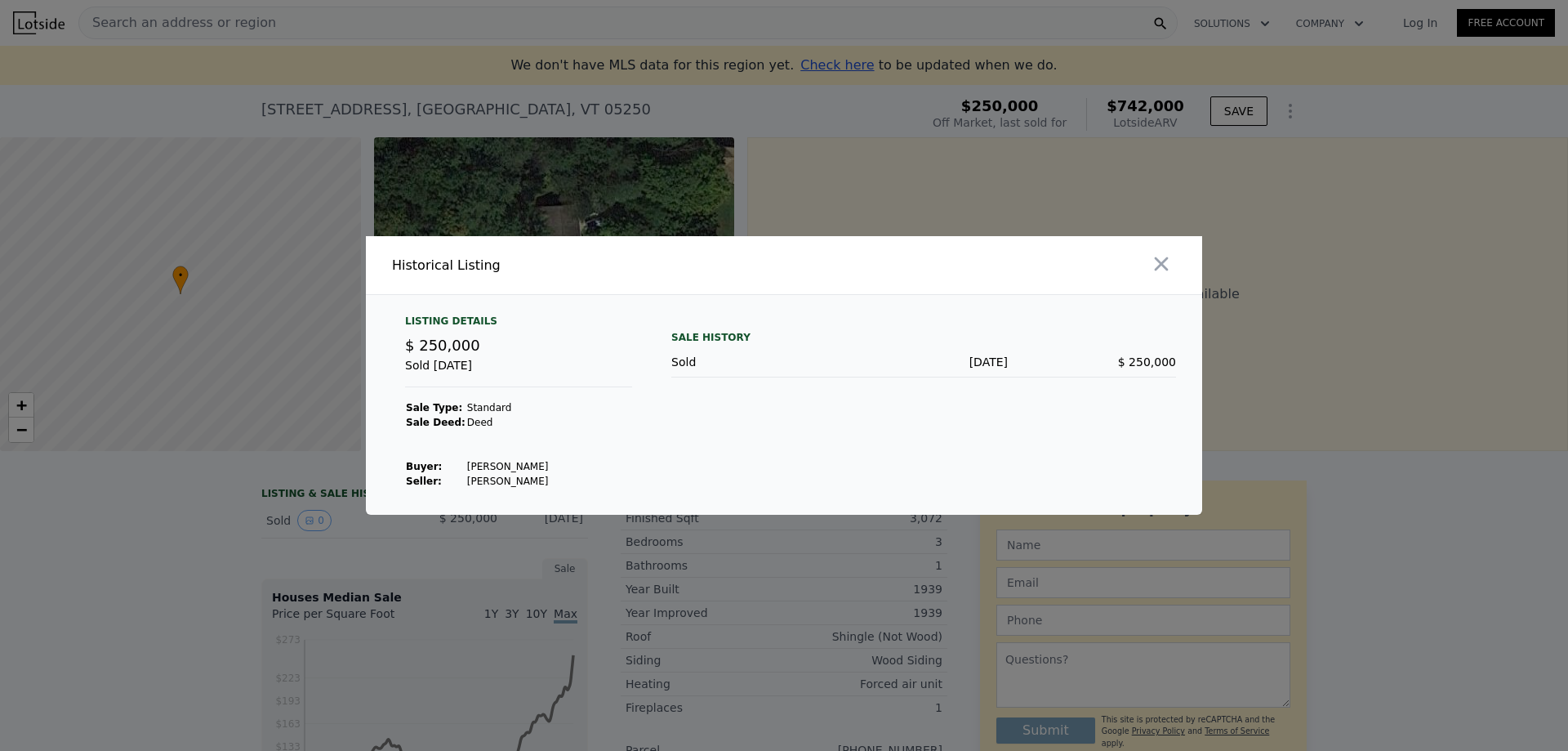
click at [165, 572] on div at bounding box center [784, 376] width 1568 height 751
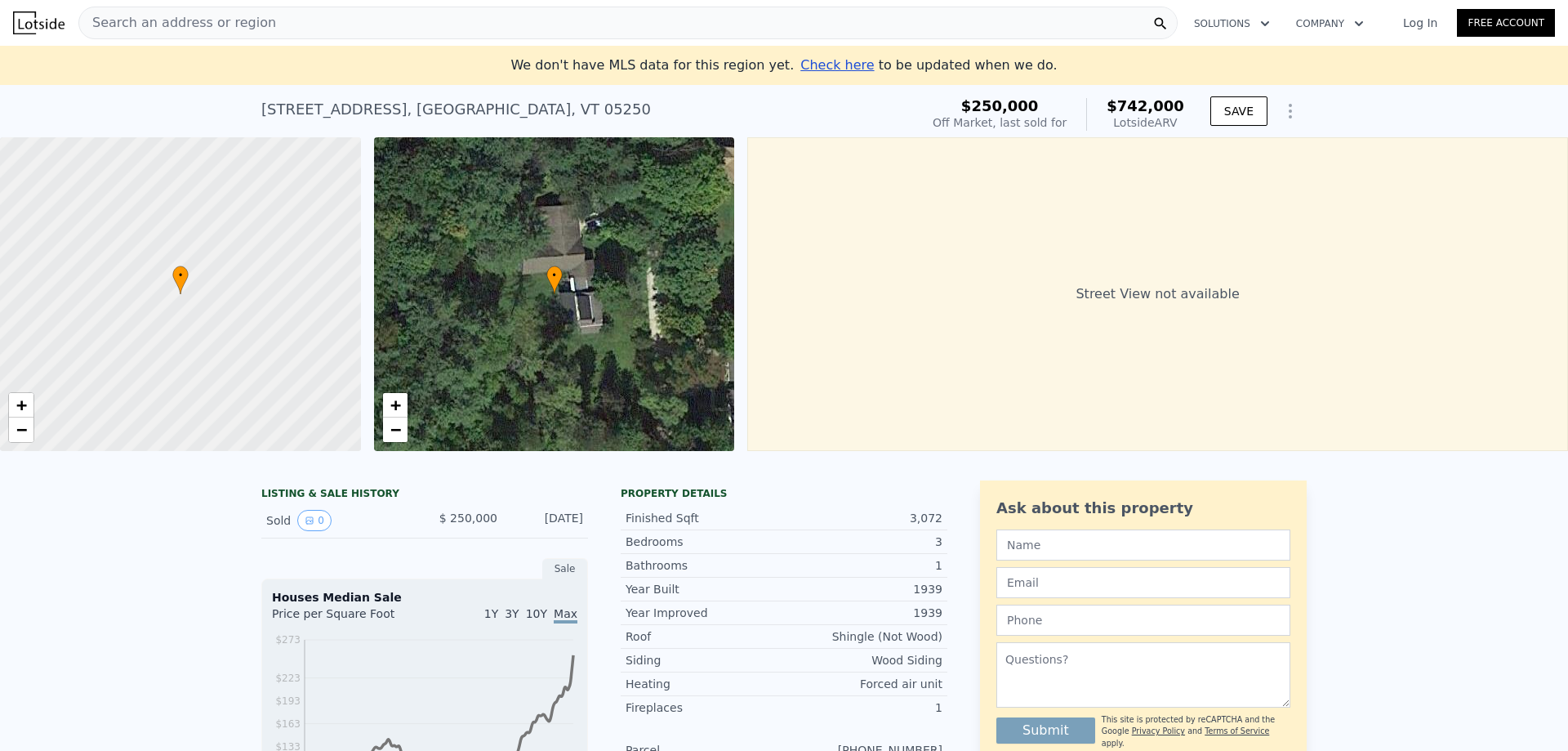
click at [231, 19] on span "Search an address or region" at bounding box center [177, 22] width 196 height 19
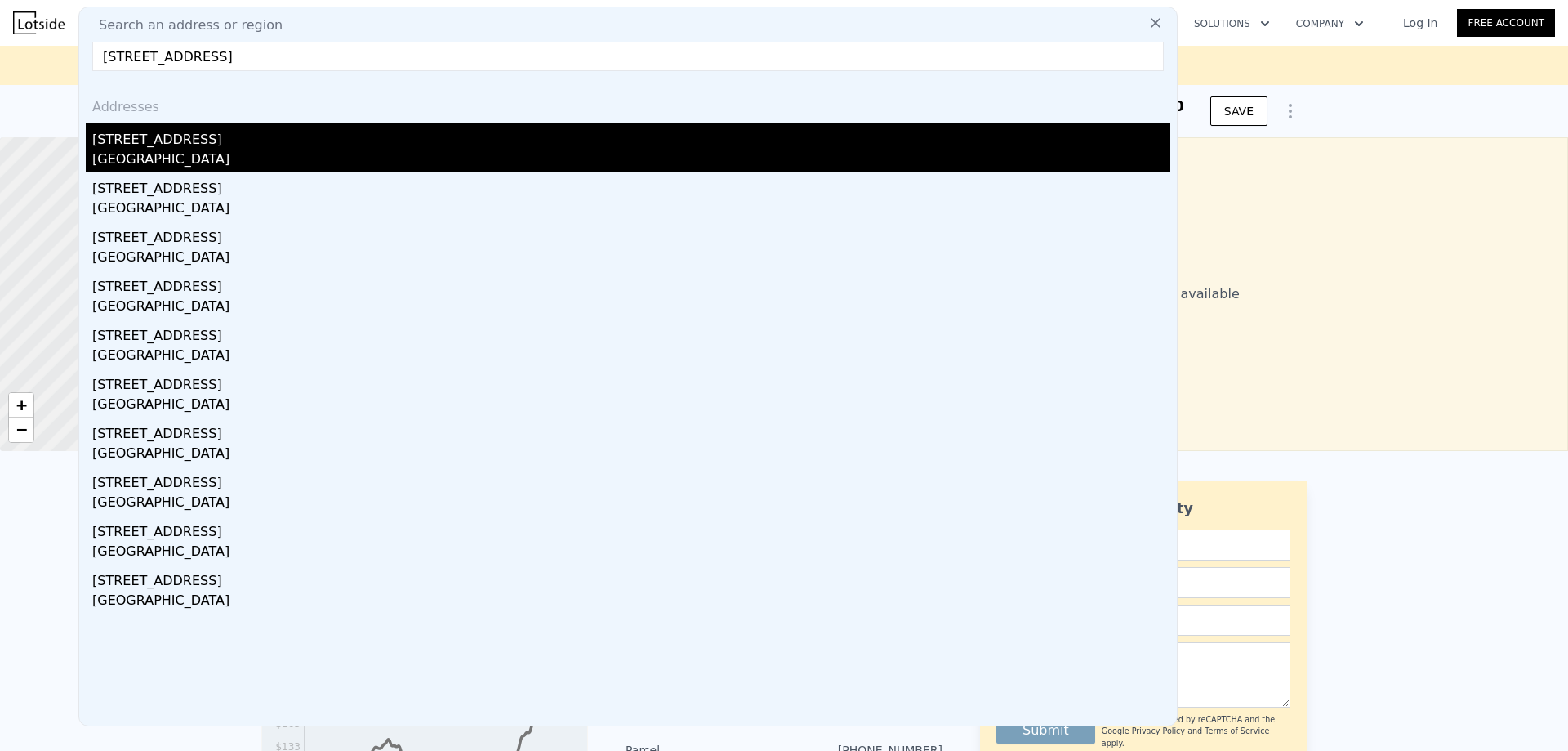
type input "[STREET_ADDRESS]"
click at [189, 164] on div "[GEOGRAPHIC_DATA]" at bounding box center [632, 161] width 1078 height 23
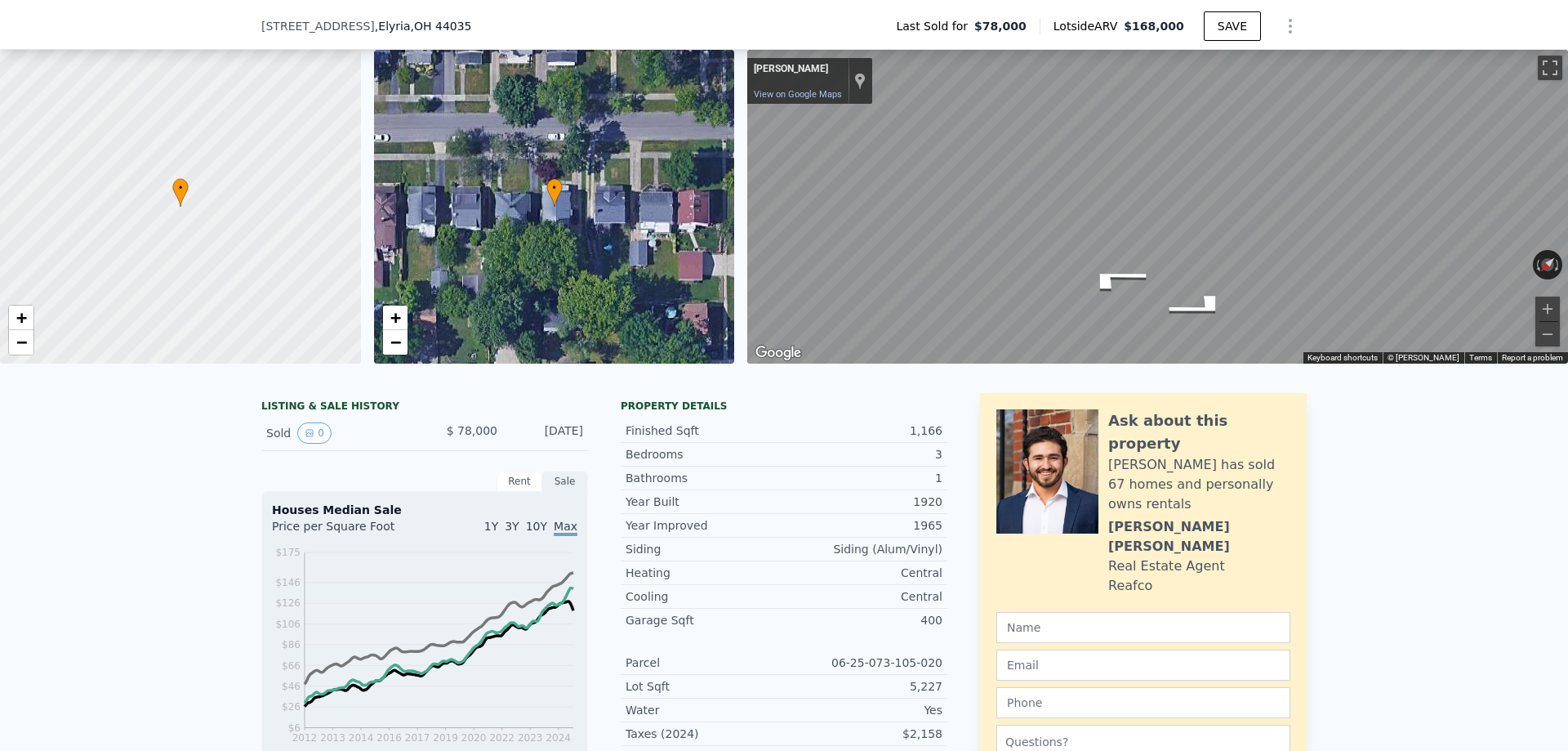
scroll to position [206, 0]
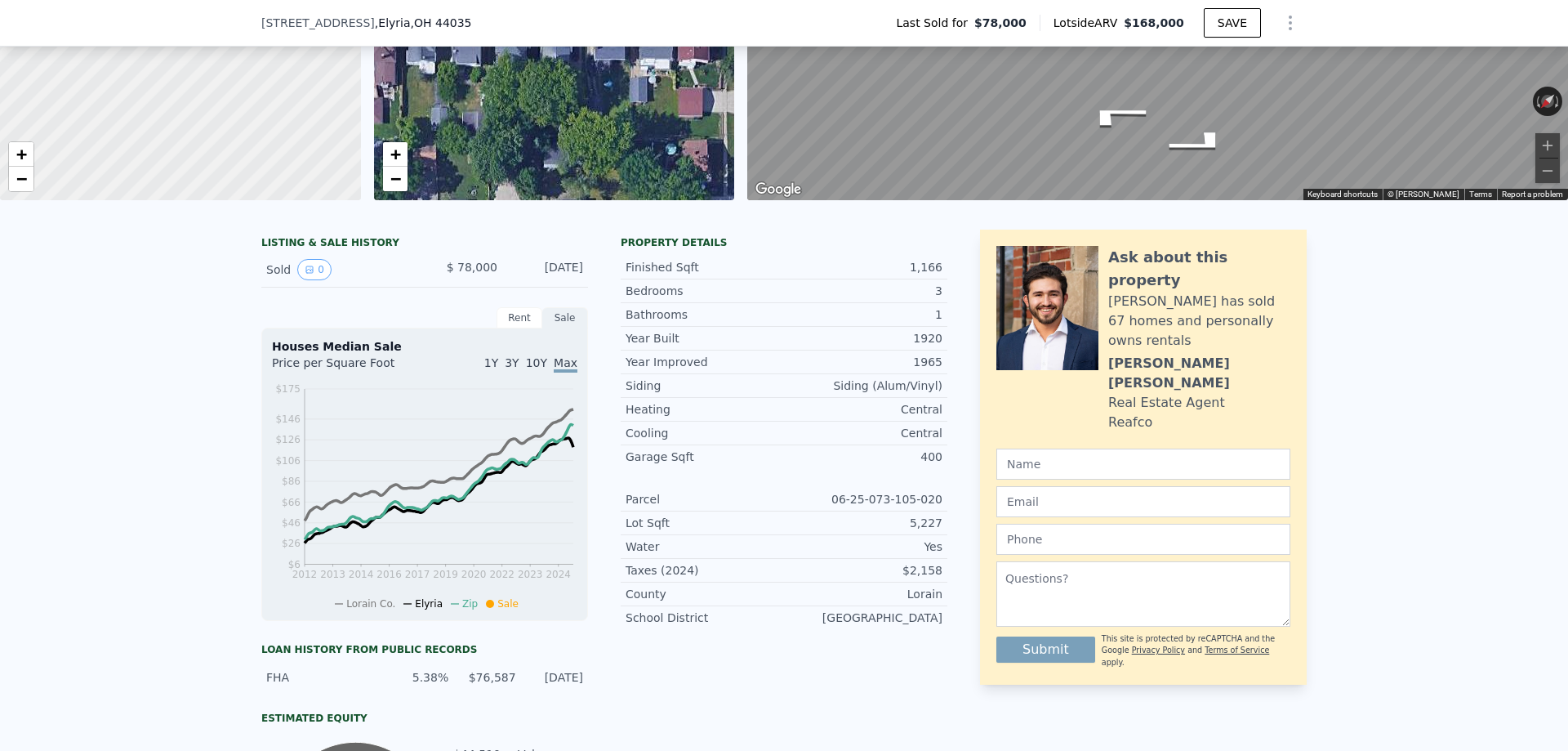
click at [129, 485] on div "LISTING & SALE HISTORY Sold 0 $ 78,000 [DATE] Rent Sale Rent over time Price pe…" at bounding box center [784, 595] width 1568 height 757
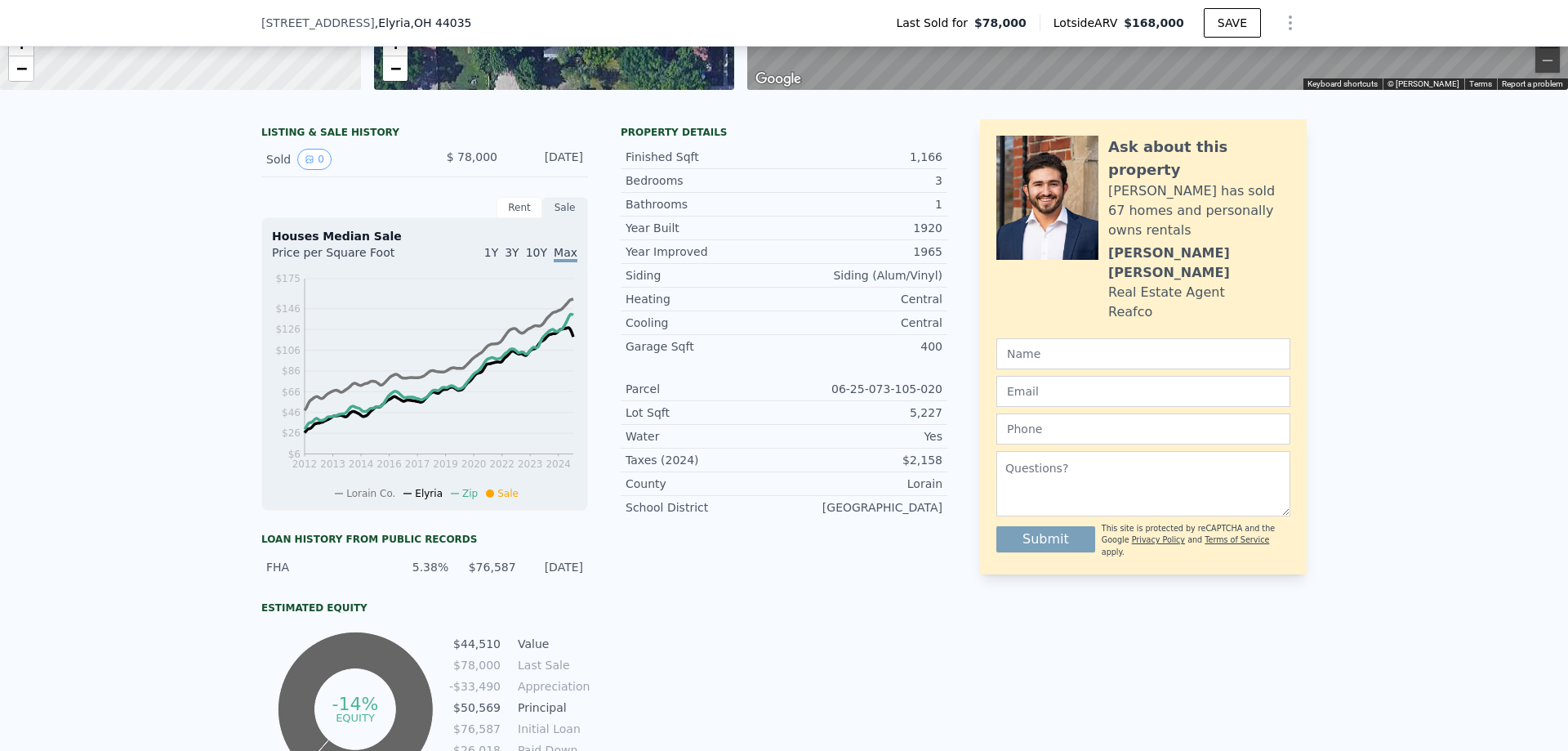
scroll to position [411, 0]
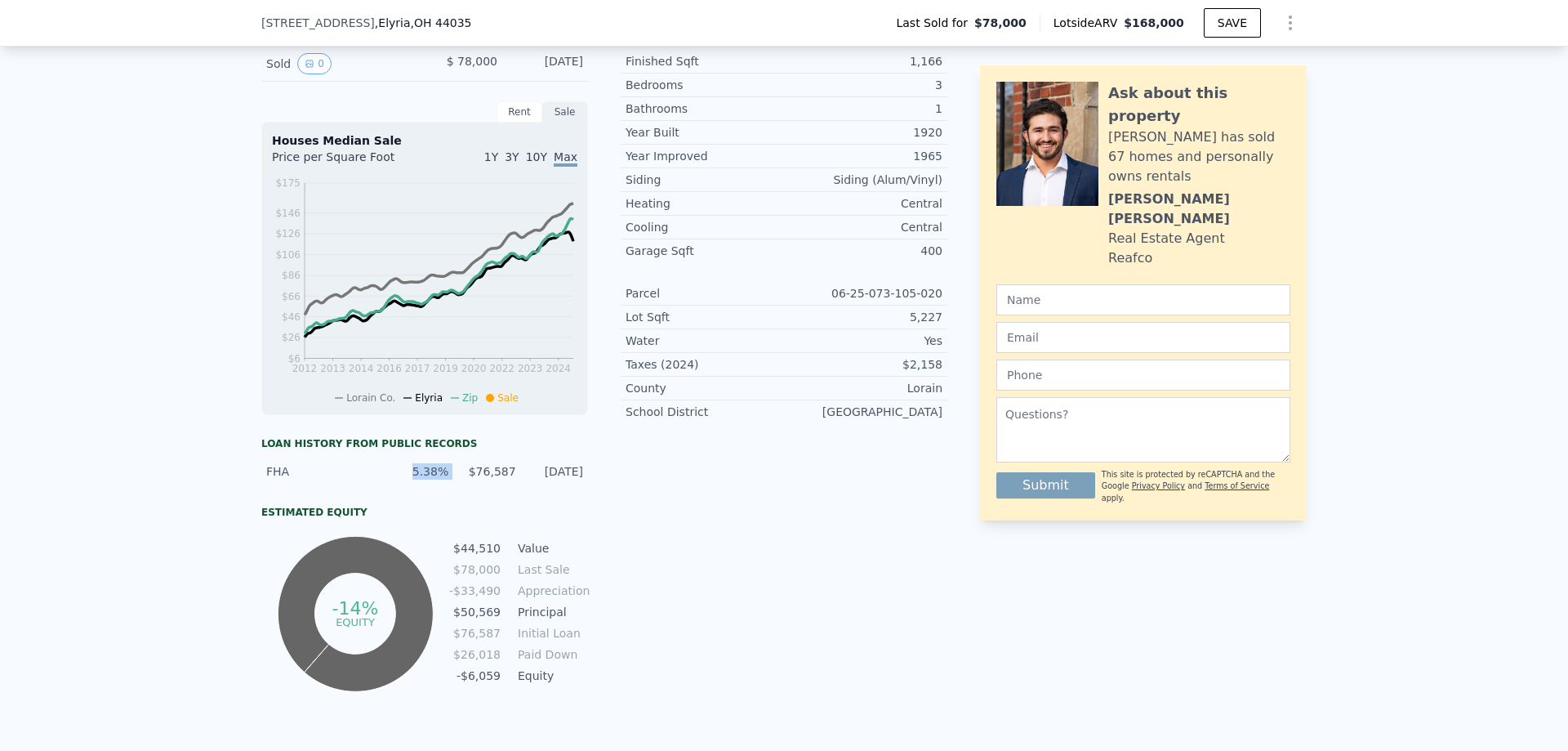
drag, startPoint x: 454, startPoint y: 472, endPoint x: 161, endPoint y: 497, distance: 294.1
click at [392, 470] on div "FHA 5.38% $76,587 [DATE]" at bounding box center [425, 471] width 327 height 29
click at [139, 503] on div "LISTING & SALE HISTORY Sold 0 $ 78,000 [DATE] Rent Sale Rent over time Price pe…" at bounding box center [784, 389] width 1568 height 757
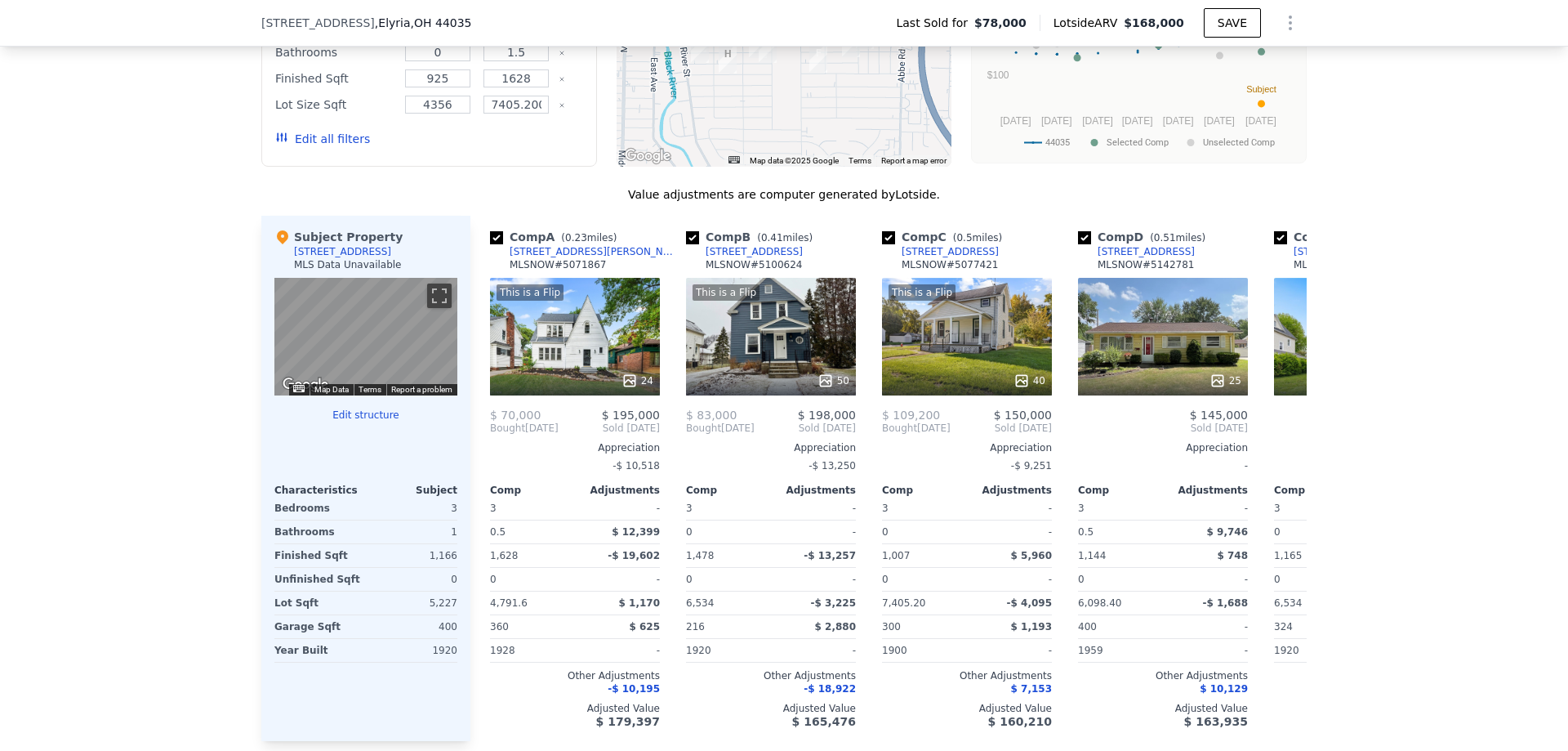
scroll to position [1440, 0]
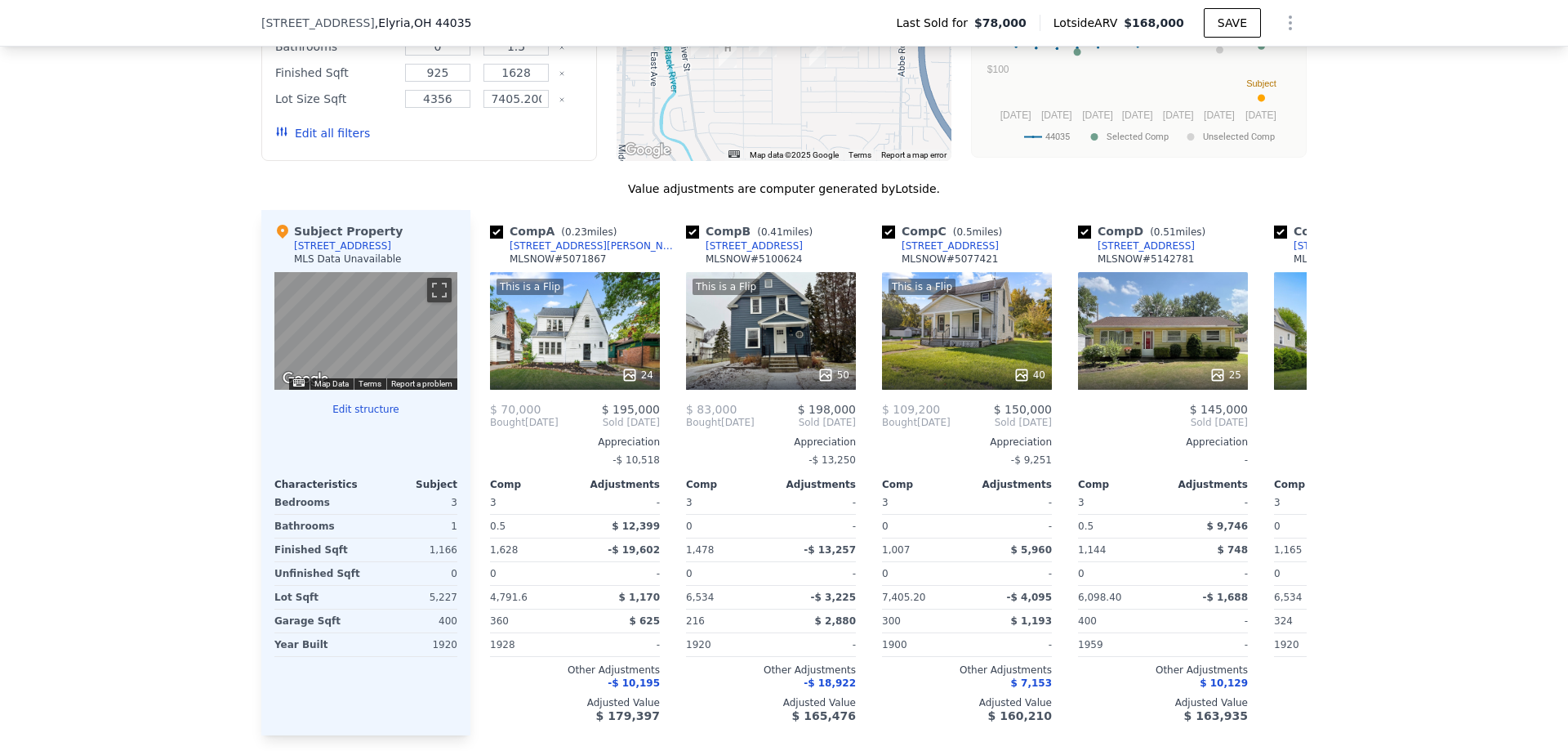
click at [100, 347] on div "We found 12 sales that match your search Filters Map Prices Modify Comp Filters…" at bounding box center [784, 304] width 1568 height 921
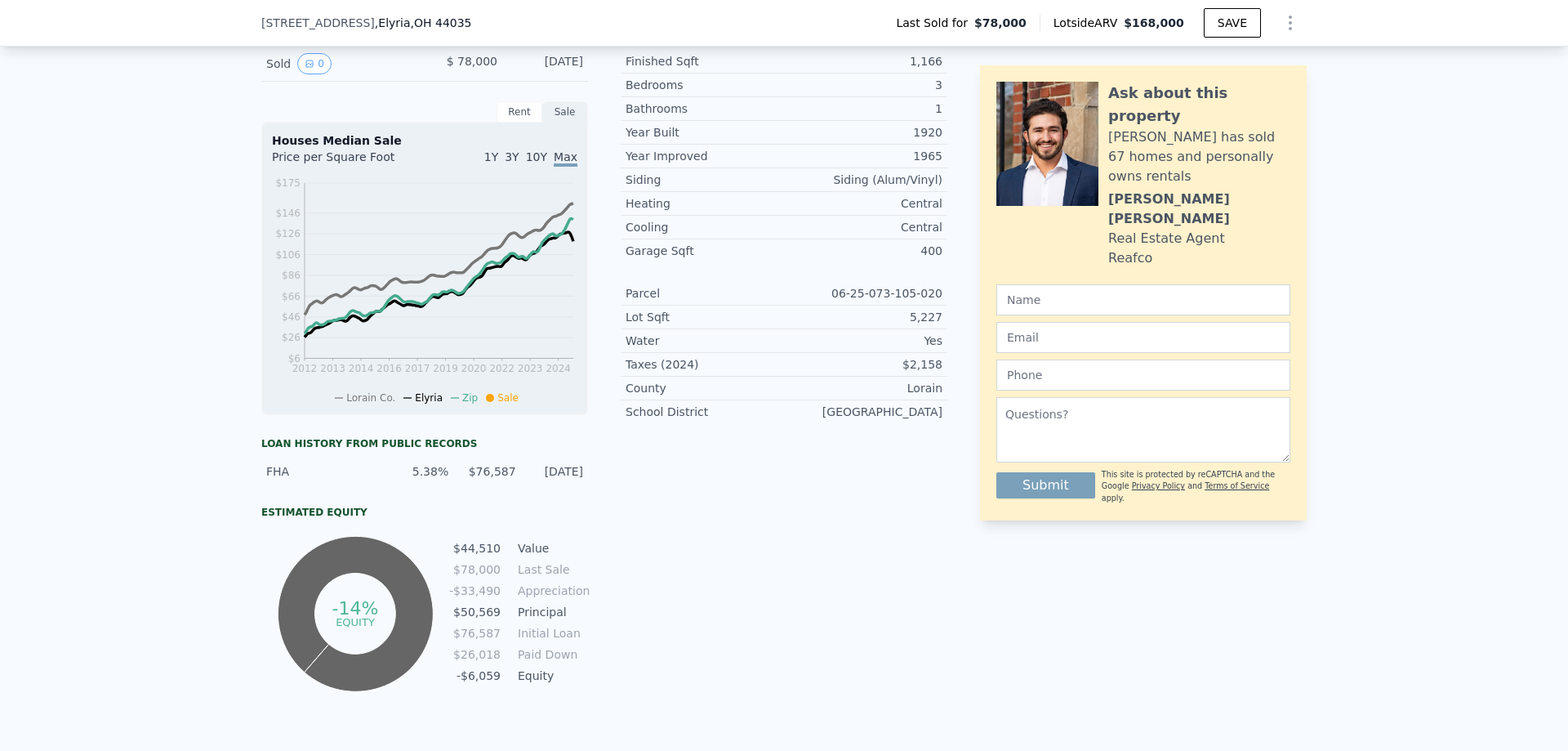
scroll to position [0, 0]
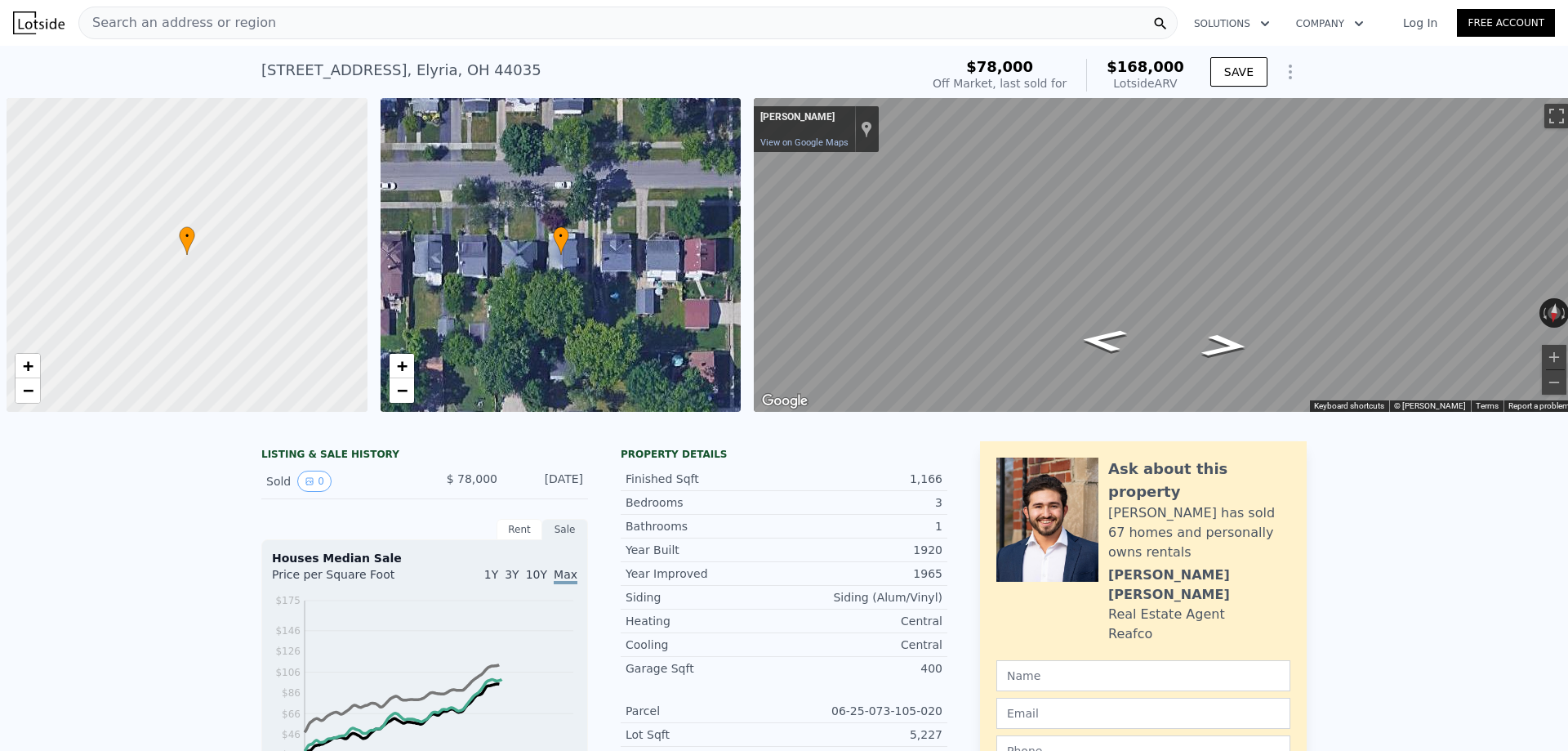
scroll to position [0, 6]
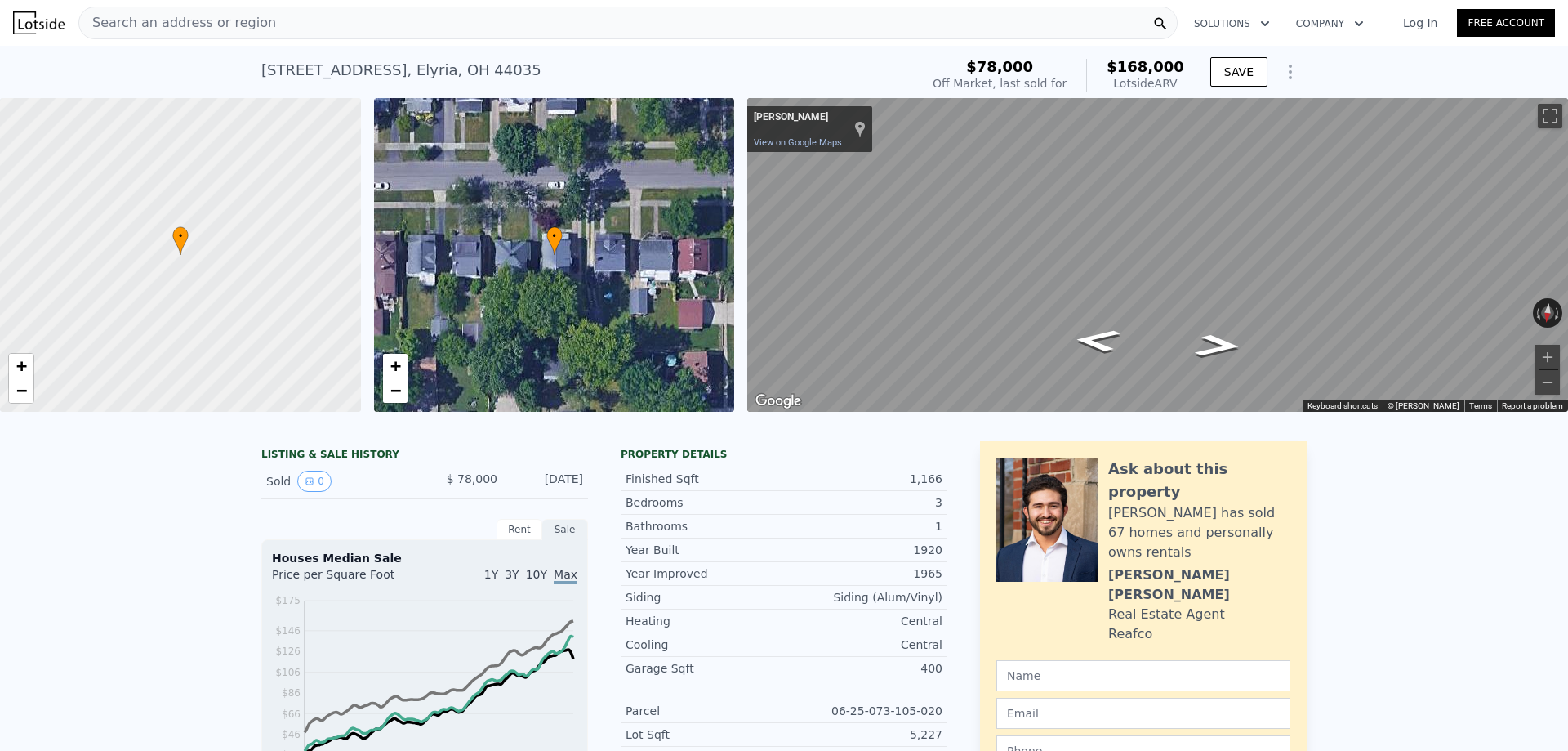
click at [1294, 67] on icon "Show Options" at bounding box center [1290, 72] width 19 height 19
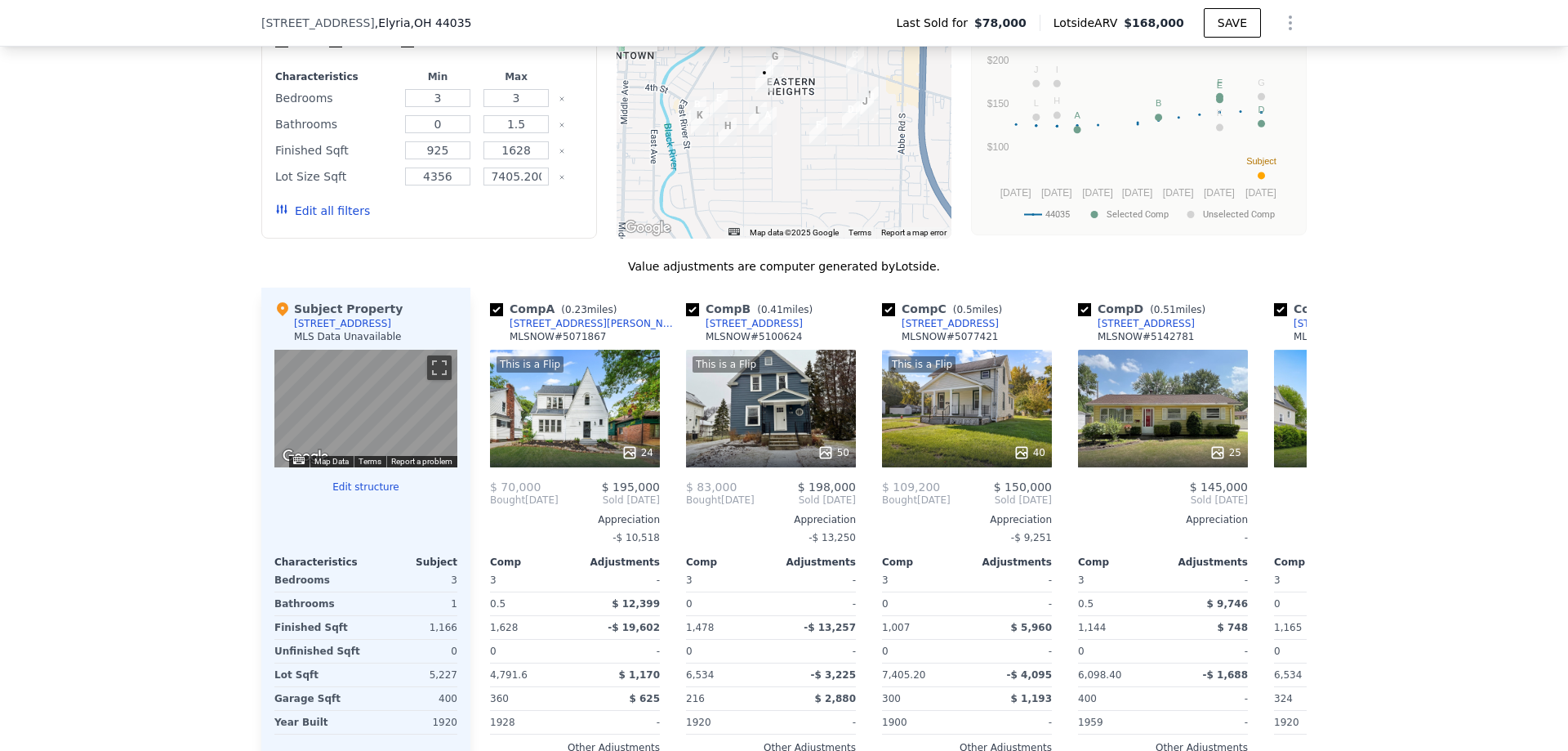
scroll to position [1229, 0]
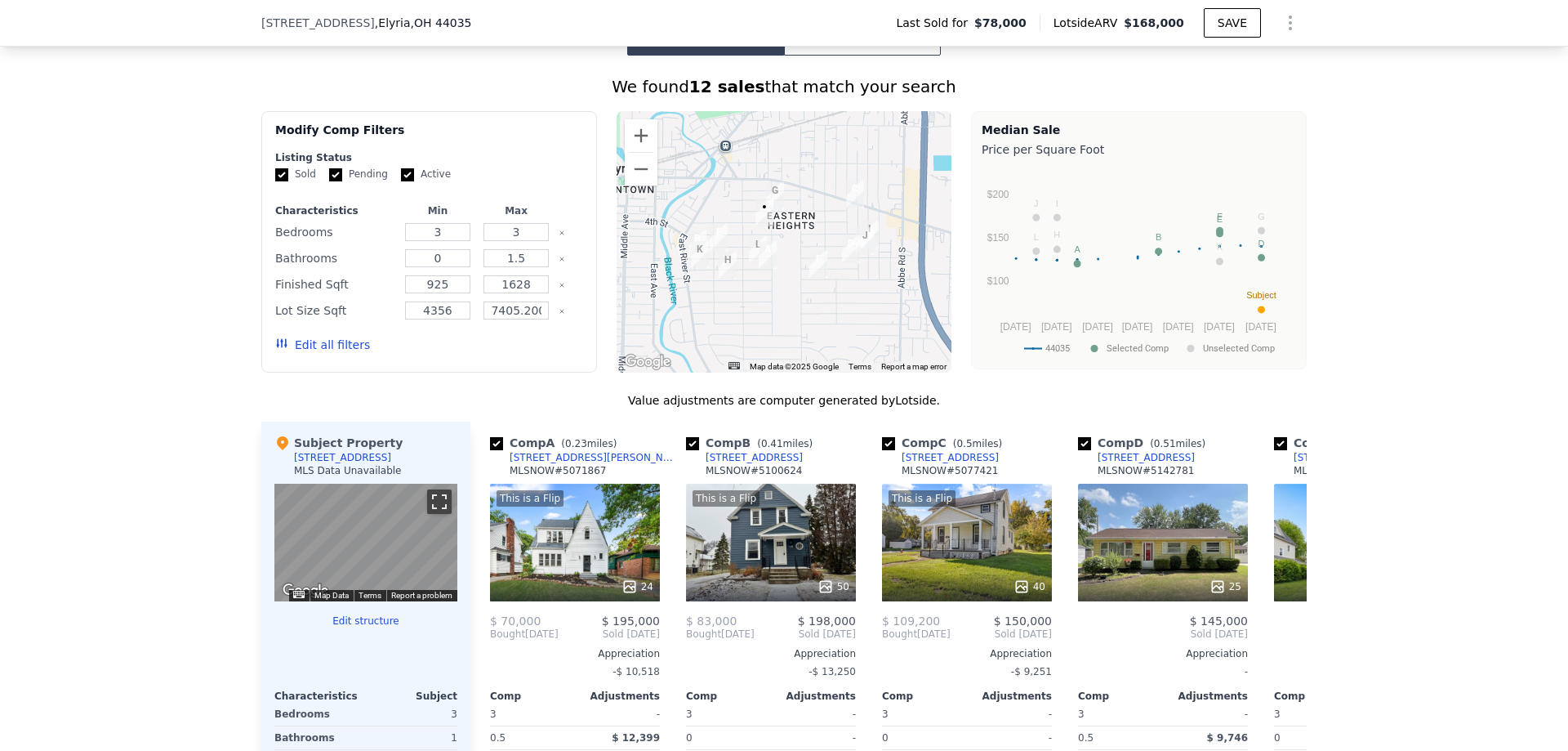
click at [442, 504] on button "Toggle fullscreen view" at bounding box center [439, 501] width 25 height 25
